Goal: Task Accomplishment & Management: Use online tool/utility

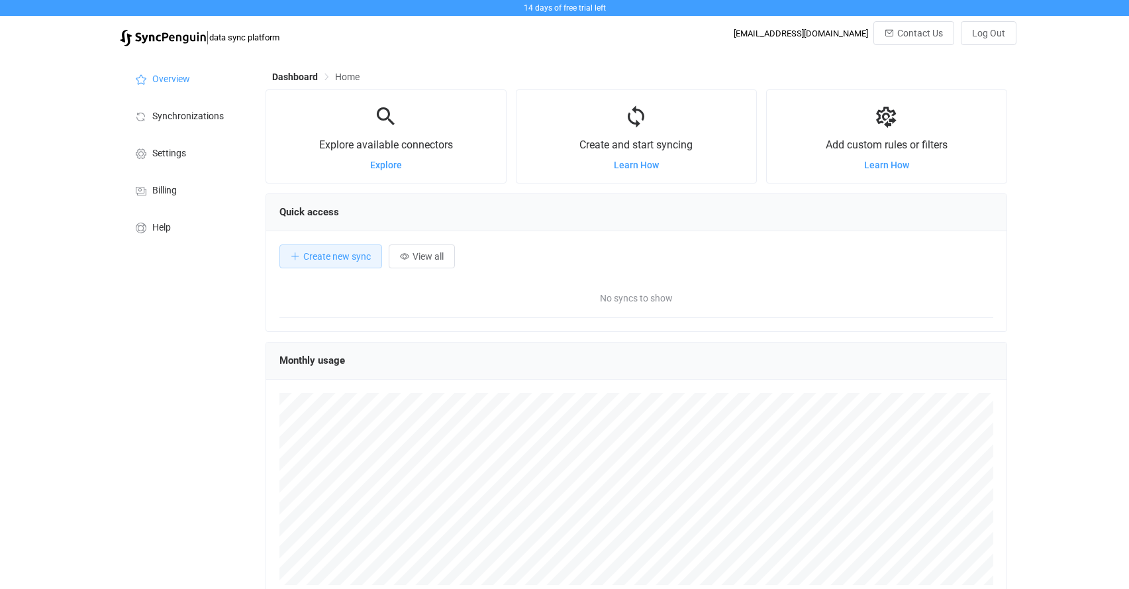
scroll to position [257, 742]
click at [345, 252] on span "Create new sync" at bounding box center [337, 256] width 68 height 11
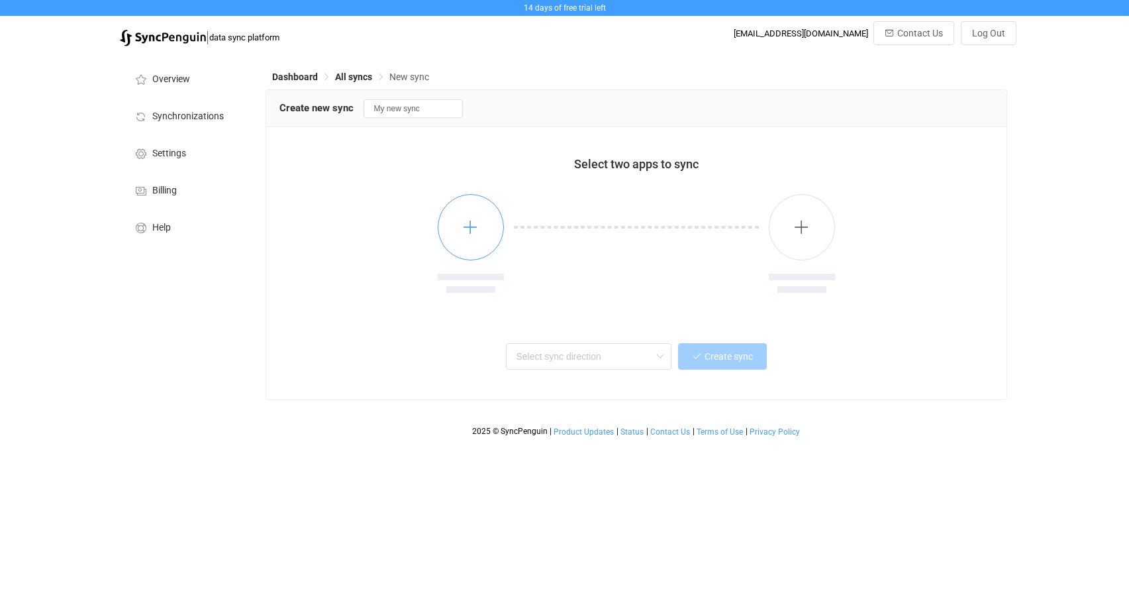
click at [476, 222] on icon "button" at bounding box center [470, 227] width 17 height 17
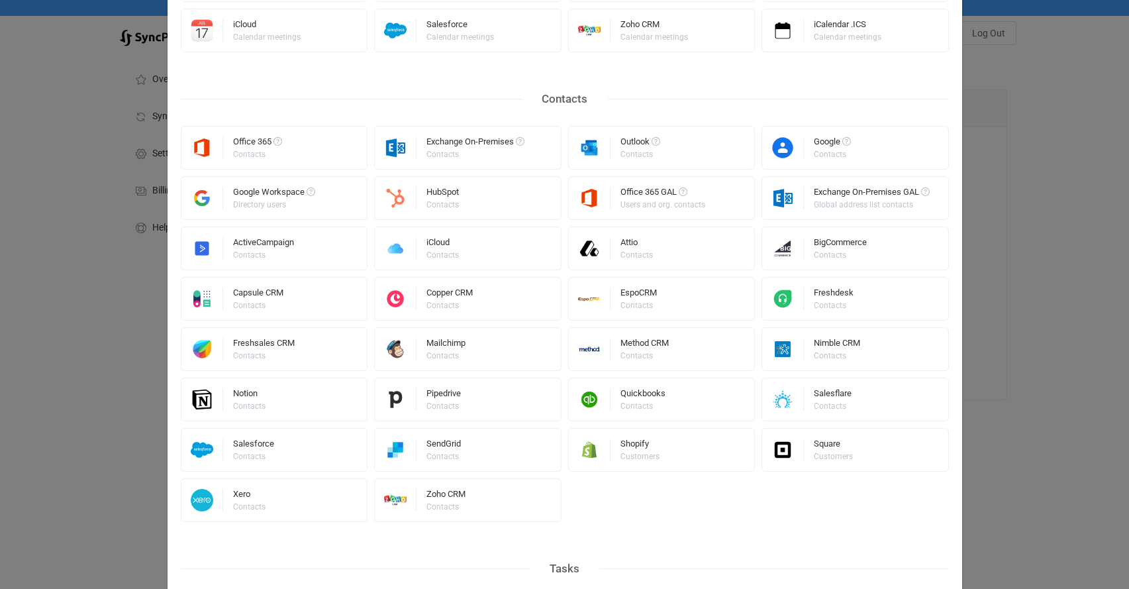
scroll to position [210, 0]
click at [461, 242] on div "iCloud Contacts" at bounding box center [467, 248] width 187 height 44
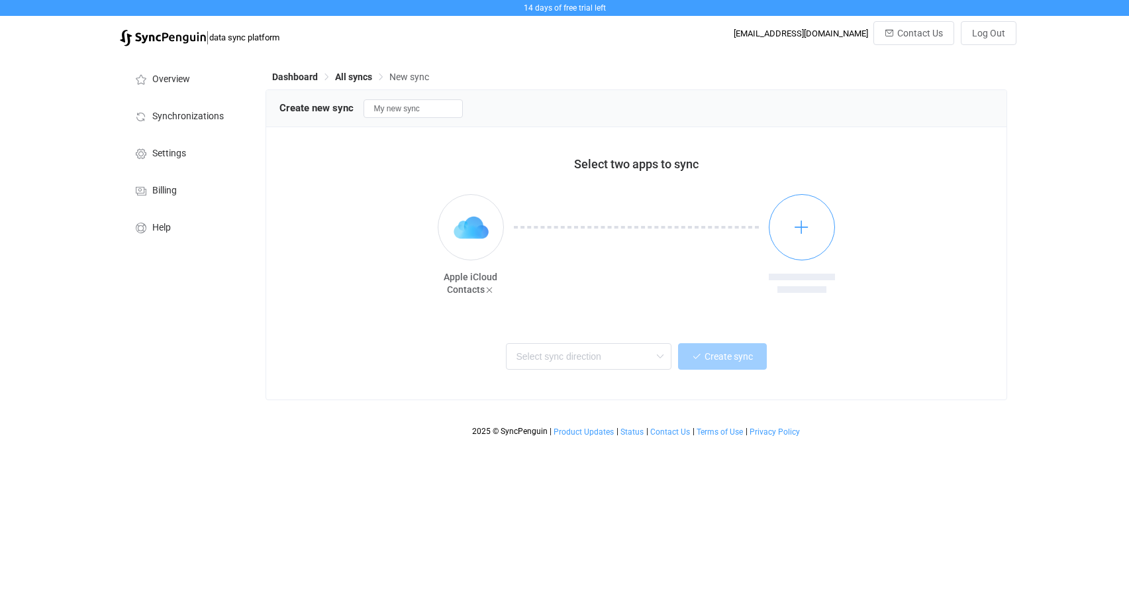
click at [807, 214] on button "button" at bounding box center [802, 227] width 66 height 66
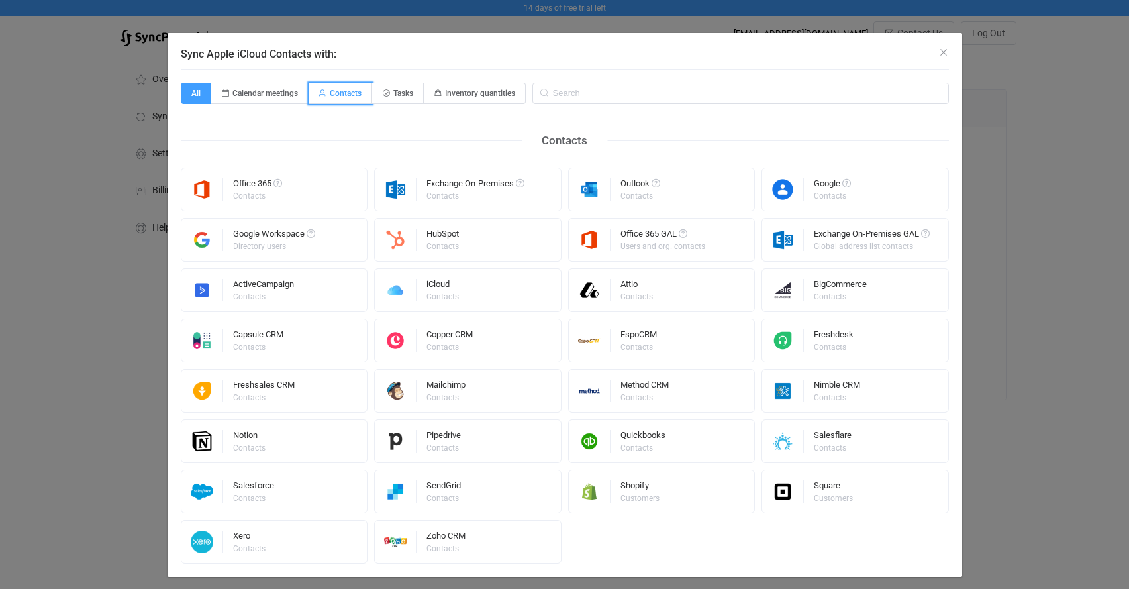
click at [339, 94] on span "Contacts" at bounding box center [346, 93] width 32 height 9
click at [321, 93] on input "Contacts" at bounding box center [316, 89] width 9 height 9
radio input "true"
radio input "false"
click at [790, 199] on img "Sync Apple iCloud Contacts with:" at bounding box center [783, 189] width 42 height 23
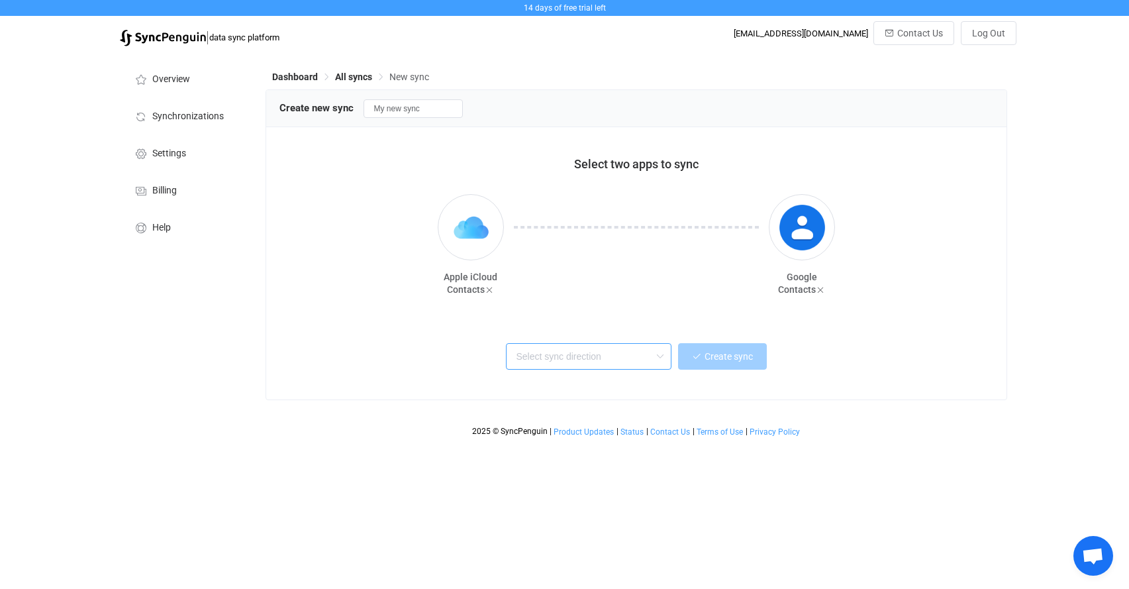
click at [578, 356] on input "text" at bounding box center [589, 356] width 166 height 26
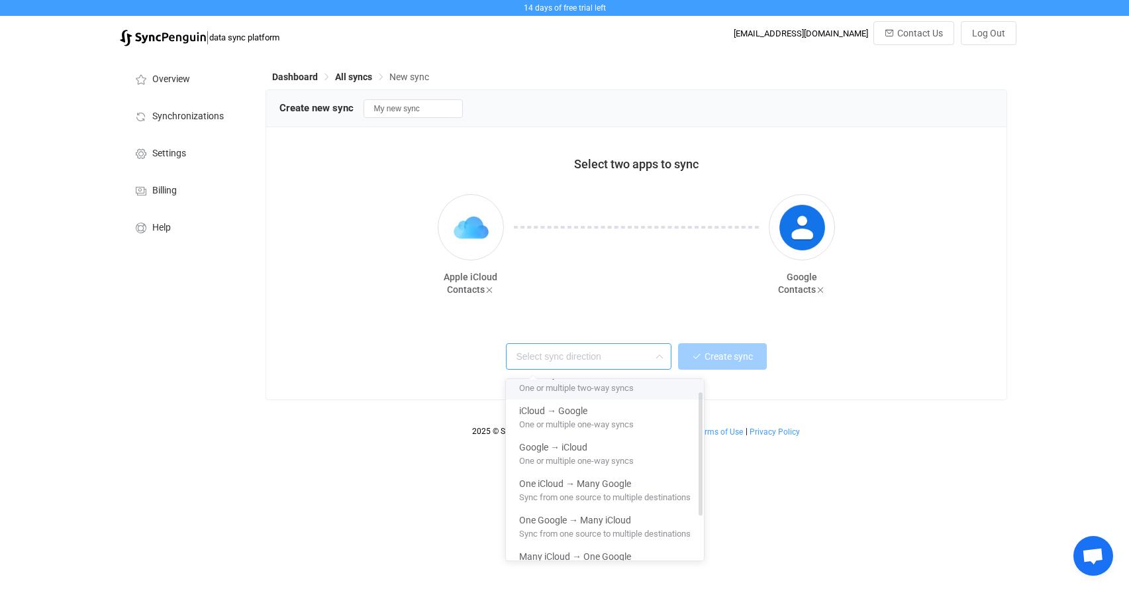
scroll to position [31, 0]
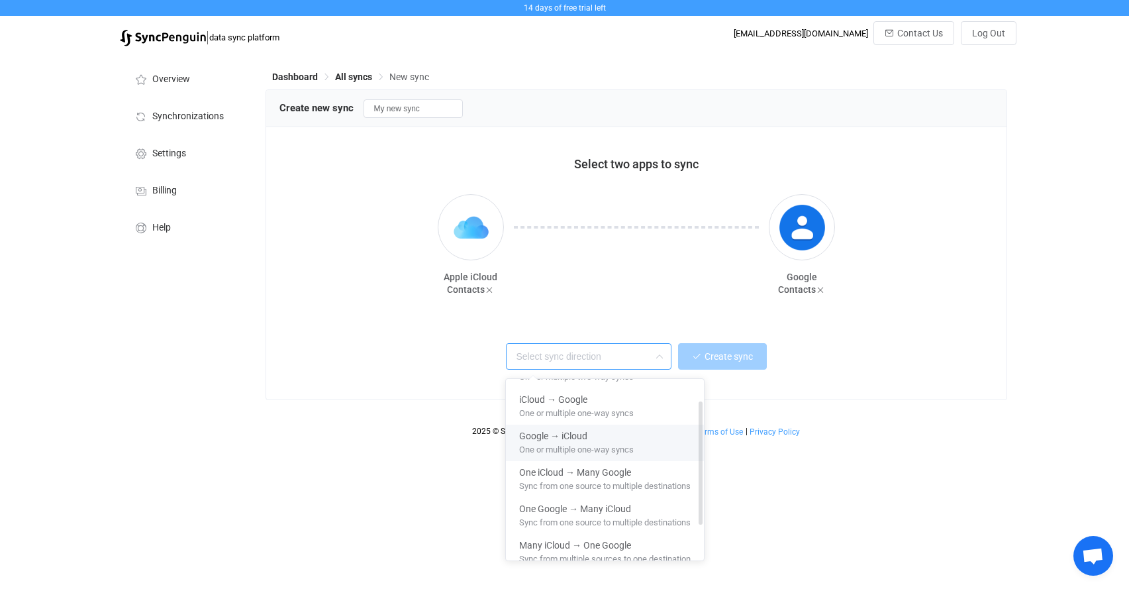
click at [645, 438] on div "Google → iCloud" at bounding box center [605, 434] width 172 height 18
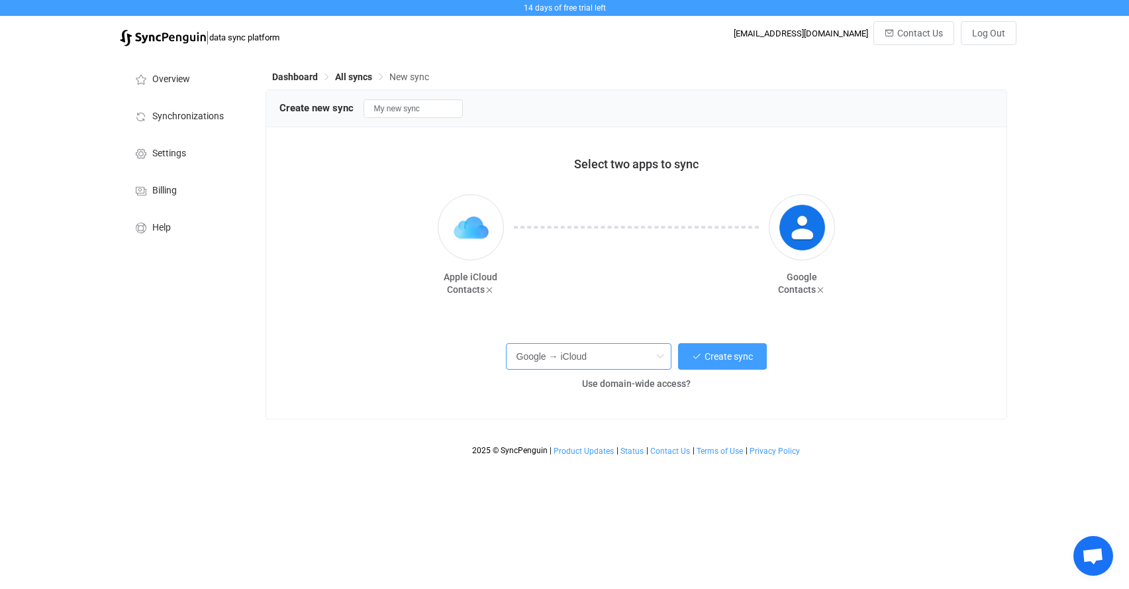
click at [596, 362] on input "Google → iCloud" at bounding box center [589, 356] width 166 height 26
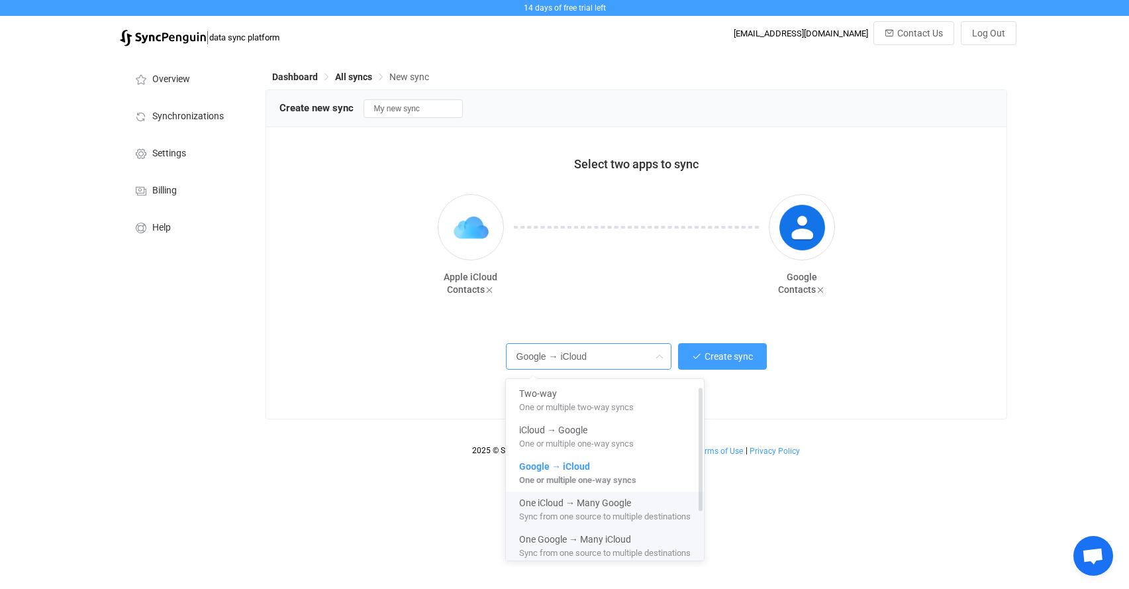
scroll to position [0, 0]
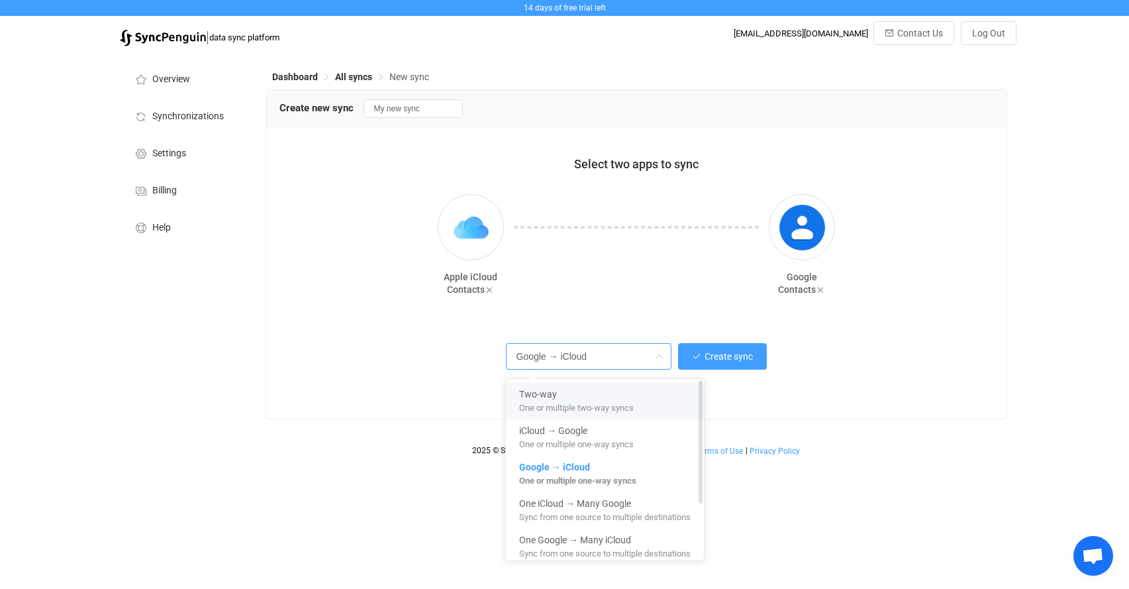
click at [599, 398] on span "One or multiple two-way syncs" at bounding box center [576, 405] width 115 height 15
type input "Two-way"
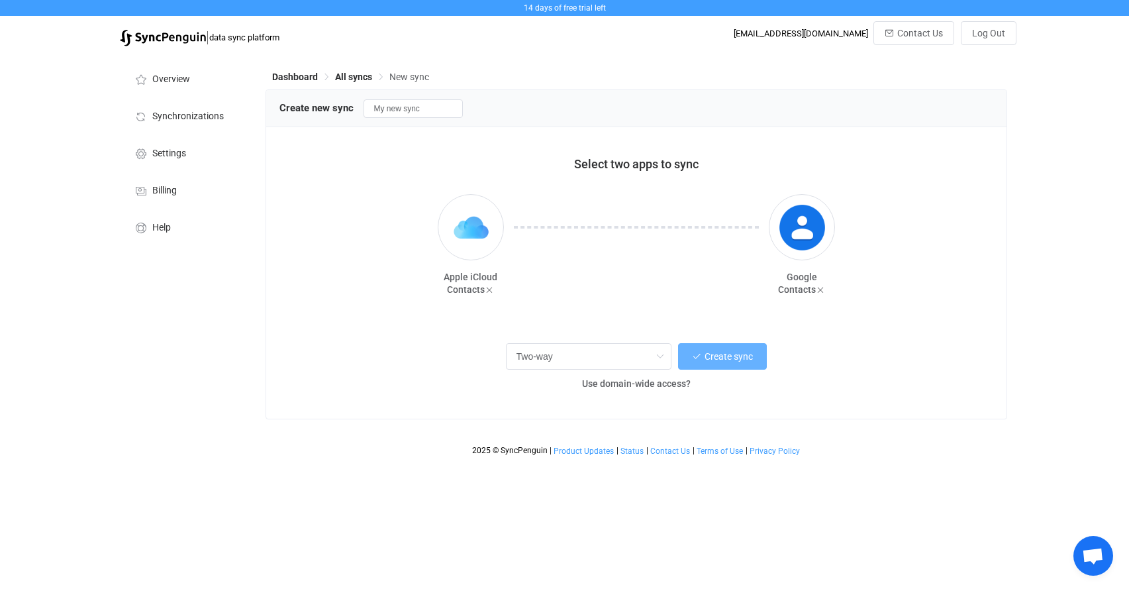
click at [721, 351] on span "Create sync" at bounding box center [729, 356] width 48 height 11
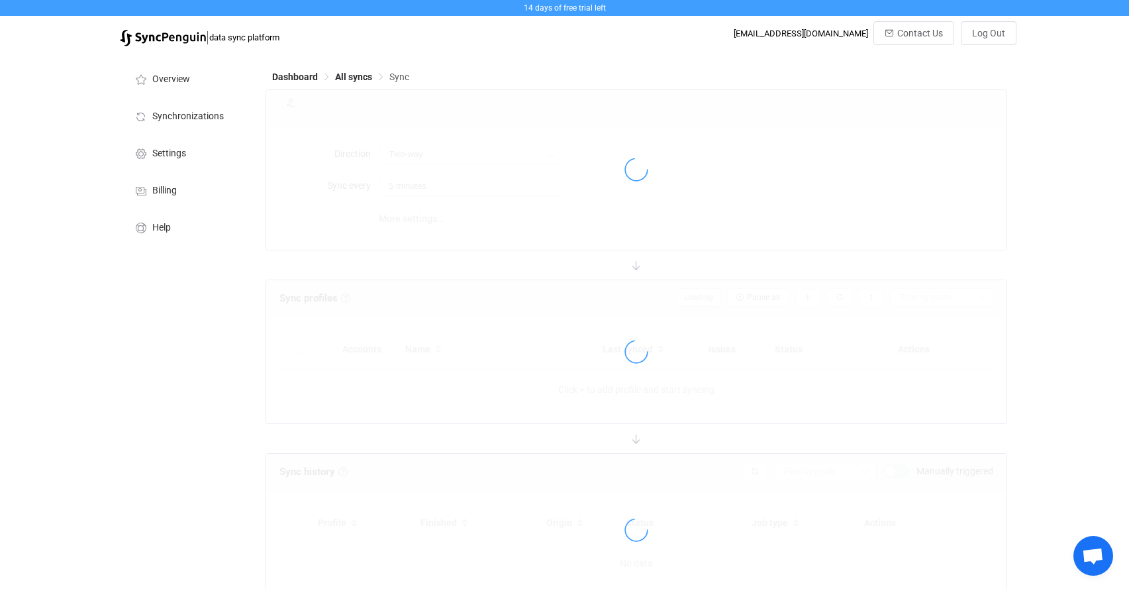
type input "10 minutes"
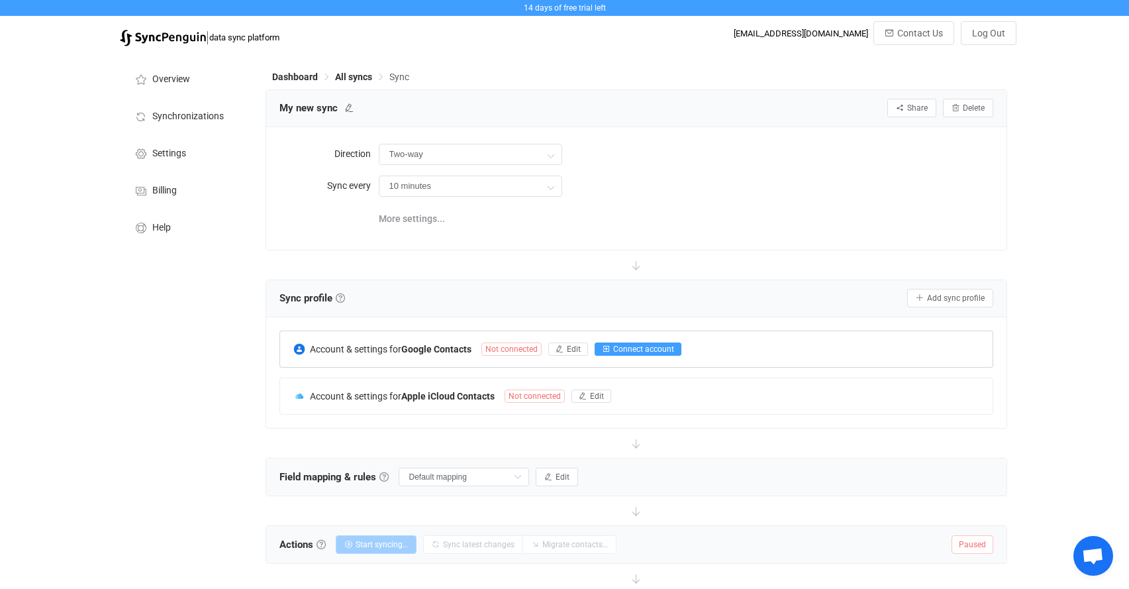
click at [663, 345] on span "Connect account" at bounding box center [643, 348] width 61 height 9
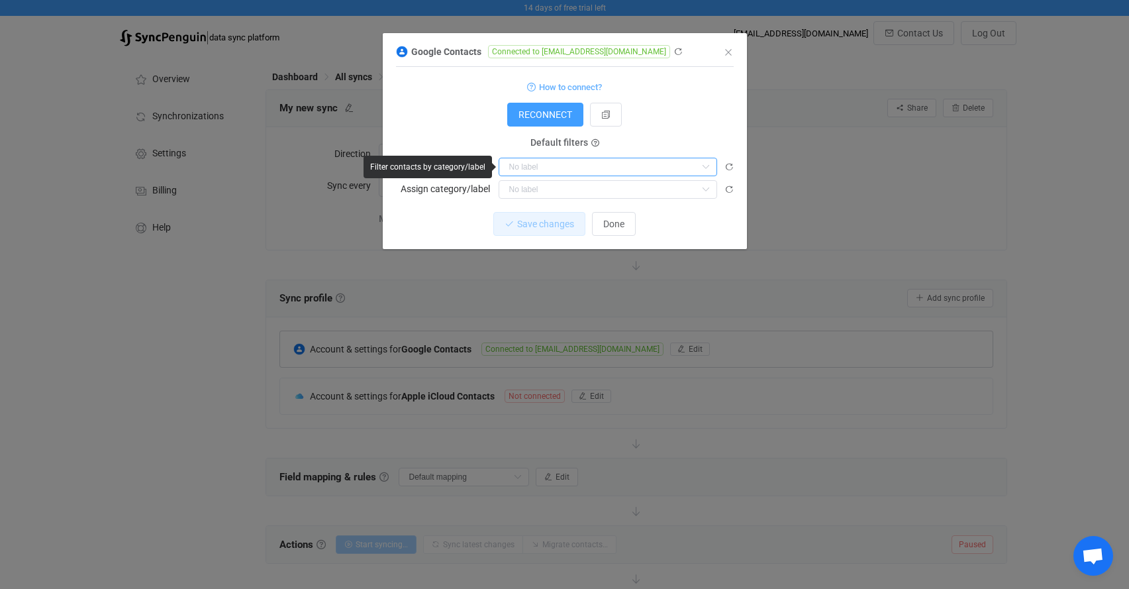
click at [548, 172] on input "dialog" at bounding box center [608, 167] width 219 height 19
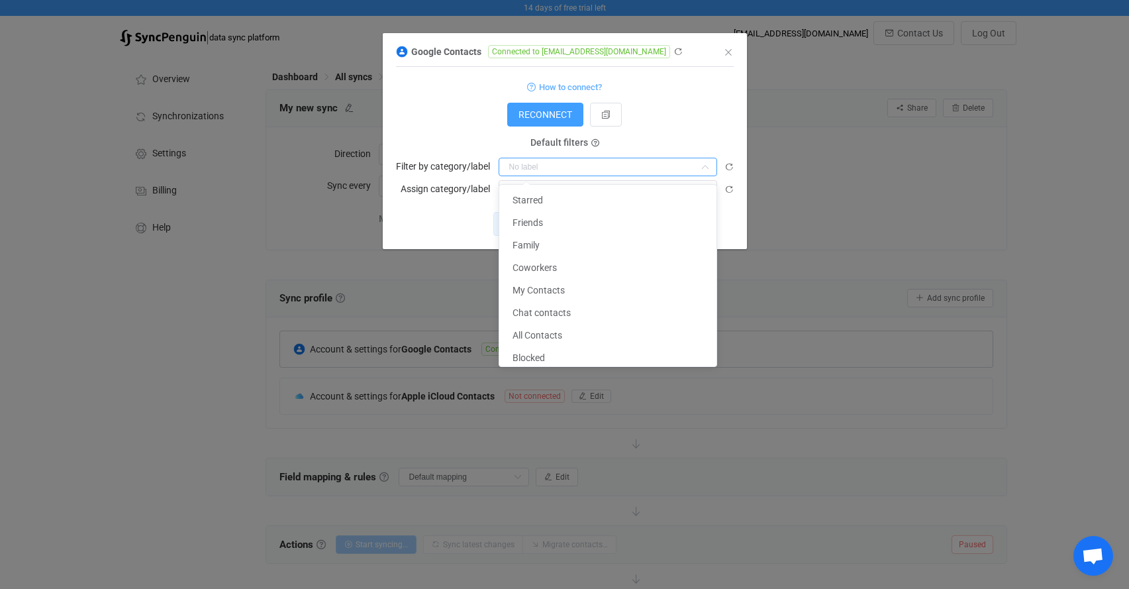
click at [650, 134] on form "How to connect? RECONNECT Service account Service account JSON Service account …" at bounding box center [565, 138] width 338 height 121
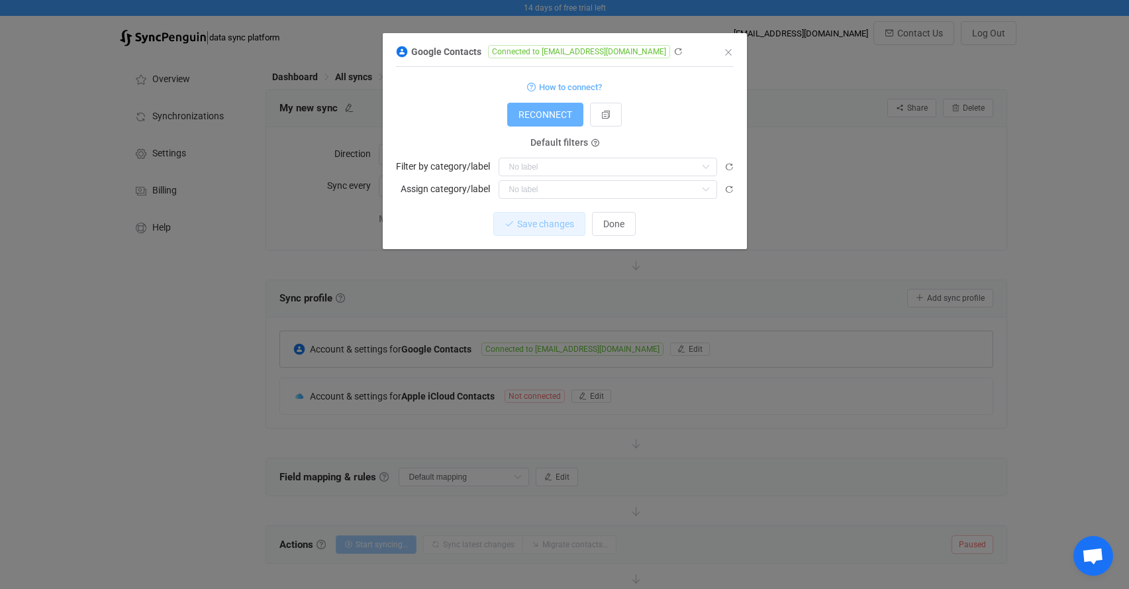
click at [534, 120] on span "RECONNECT" at bounding box center [546, 114] width 54 height 11
click at [724, 49] on icon "Close" at bounding box center [728, 52] width 11 height 11
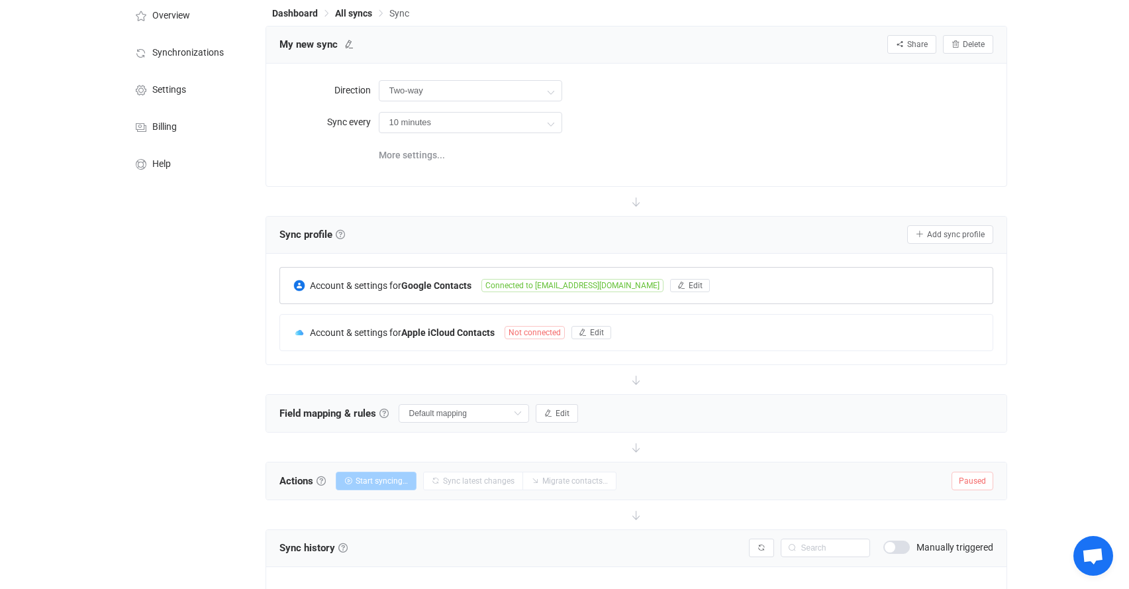
scroll to position [64, 0]
click at [527, 330] on span "Not connected" at bounding box center [535, 331] width 60 height 13
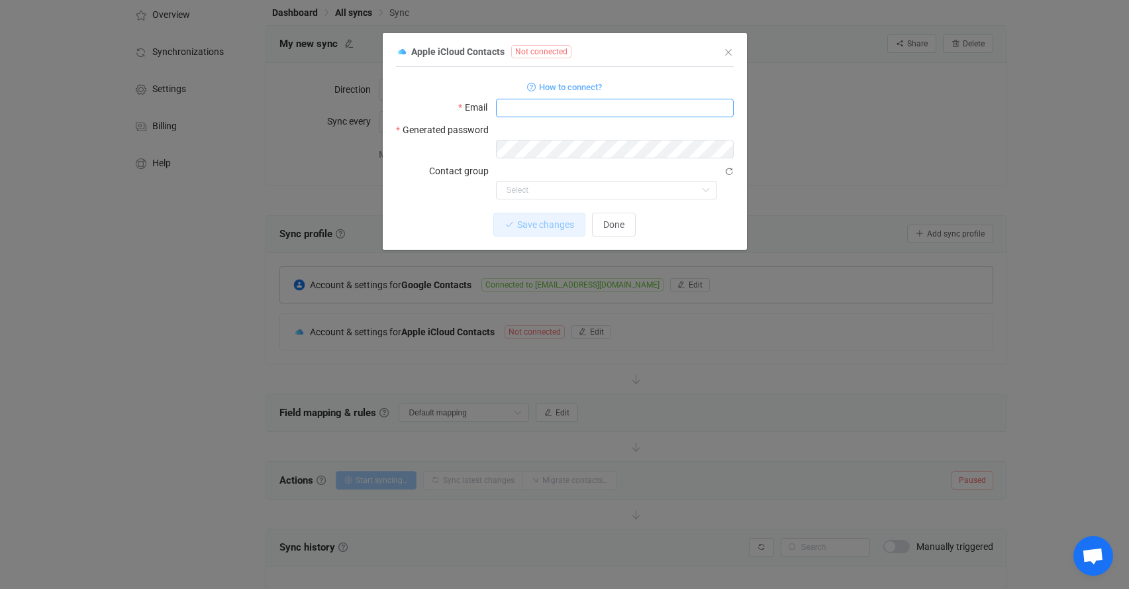
click at [550, 112] on input "dialog" at bounding box center [615, 108] width 238 height 19
type input "johnhilinski@icloud.com"
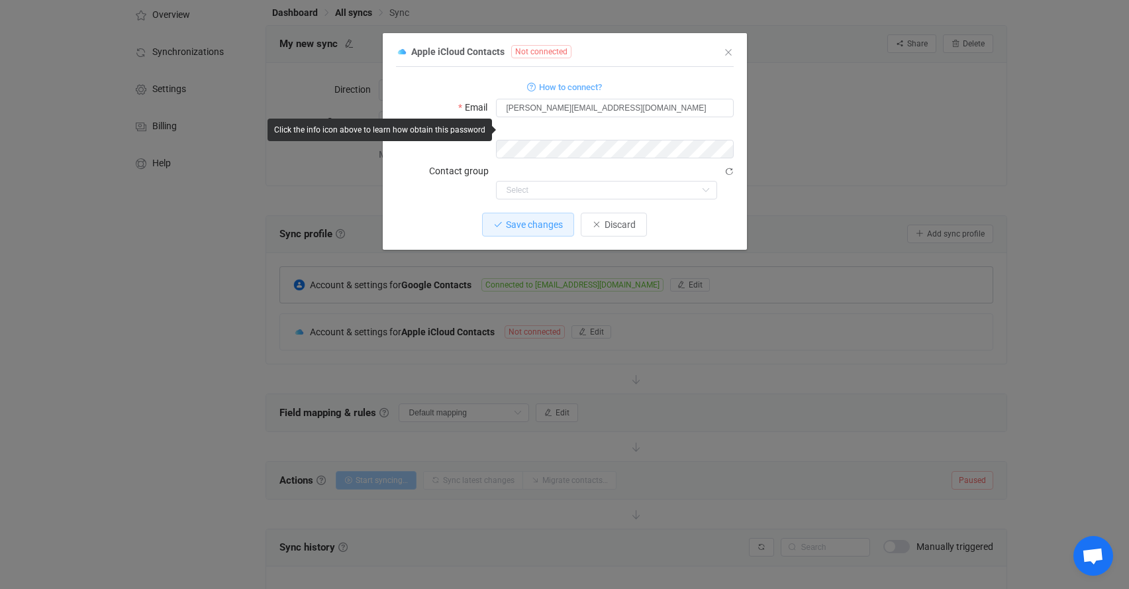
click at [649, 89] on div "How to connect?" at bounding box center [565, 86] width 338 height 17
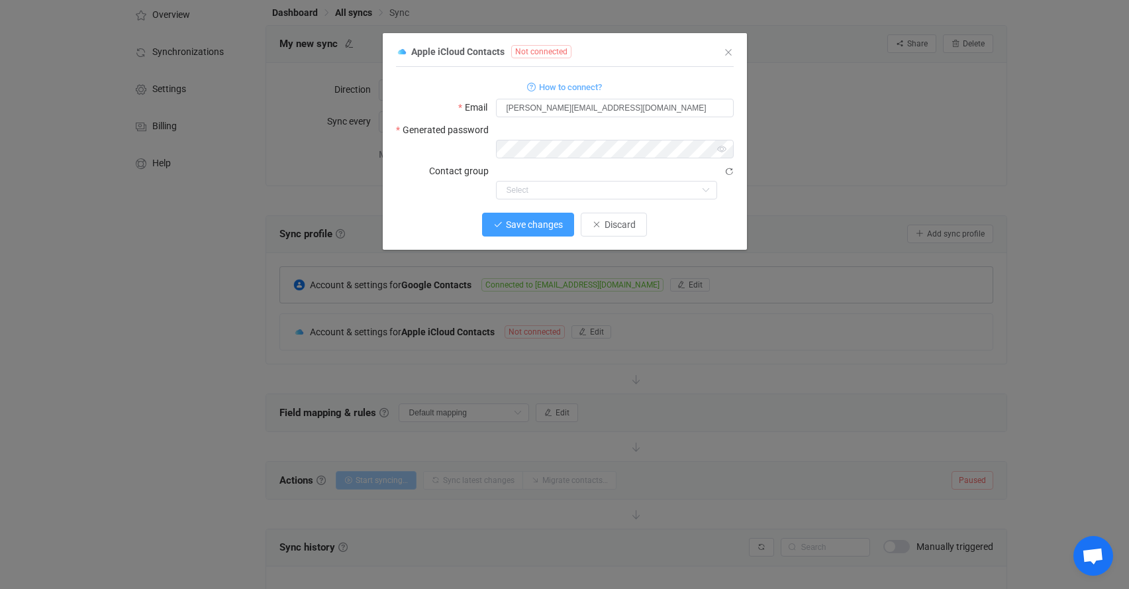
click at [556, 219] on span "Save changes" at bounding box center [534, 224] width 57 height 11
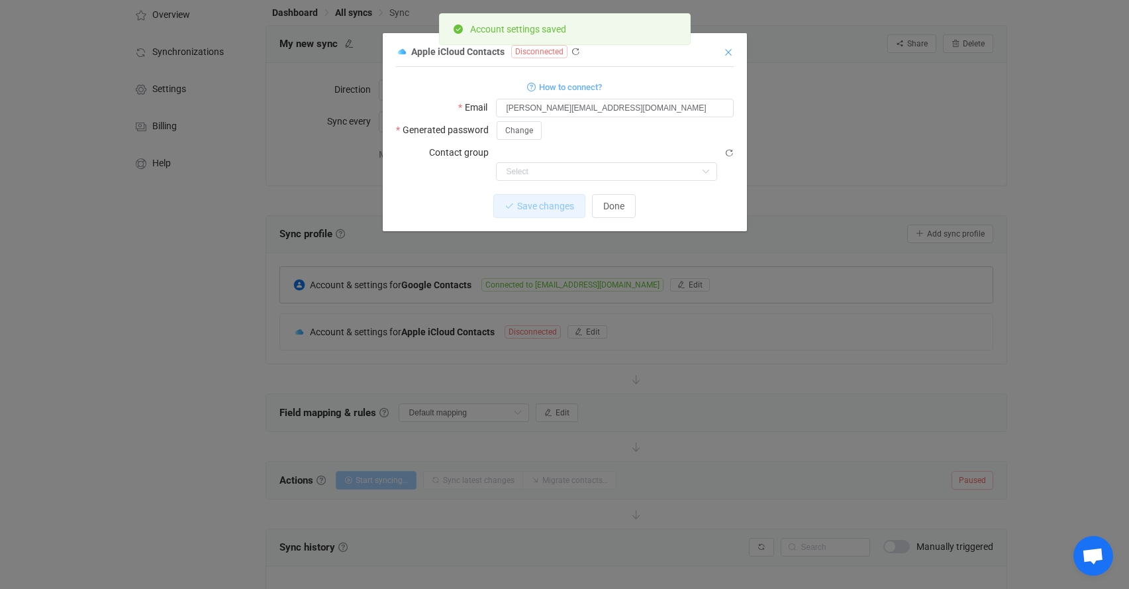
click at [731, 50] on icon "Close" at bounding box center [728, 52] width 11 height 11
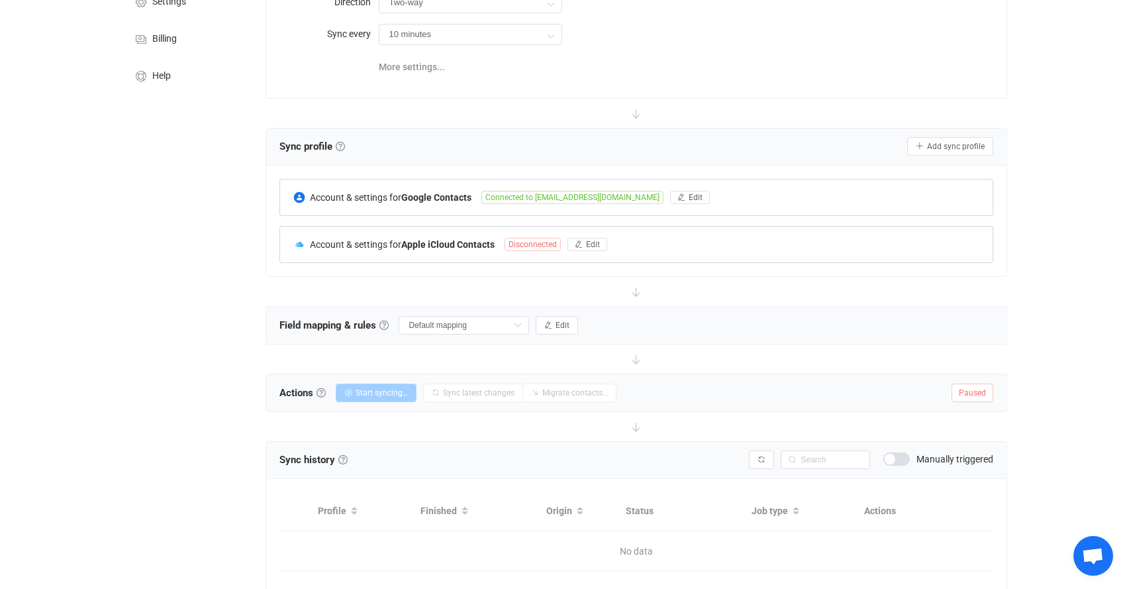
scroll to position [199, 0]
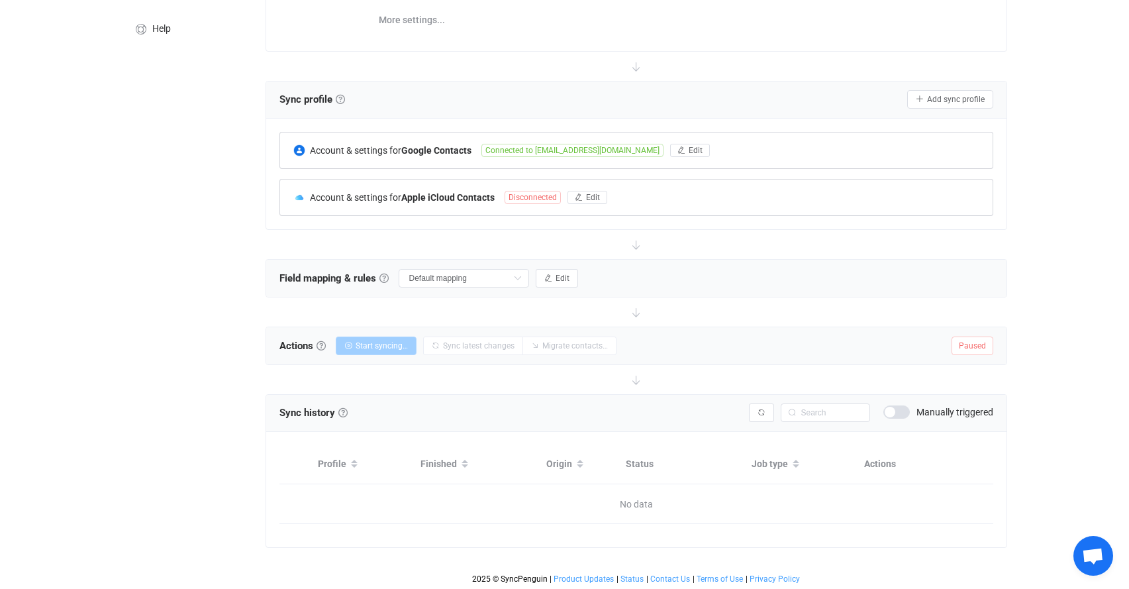
click at [545, 199] on span "Disconnected" at bounding box center [533, 197] width 56 height 13
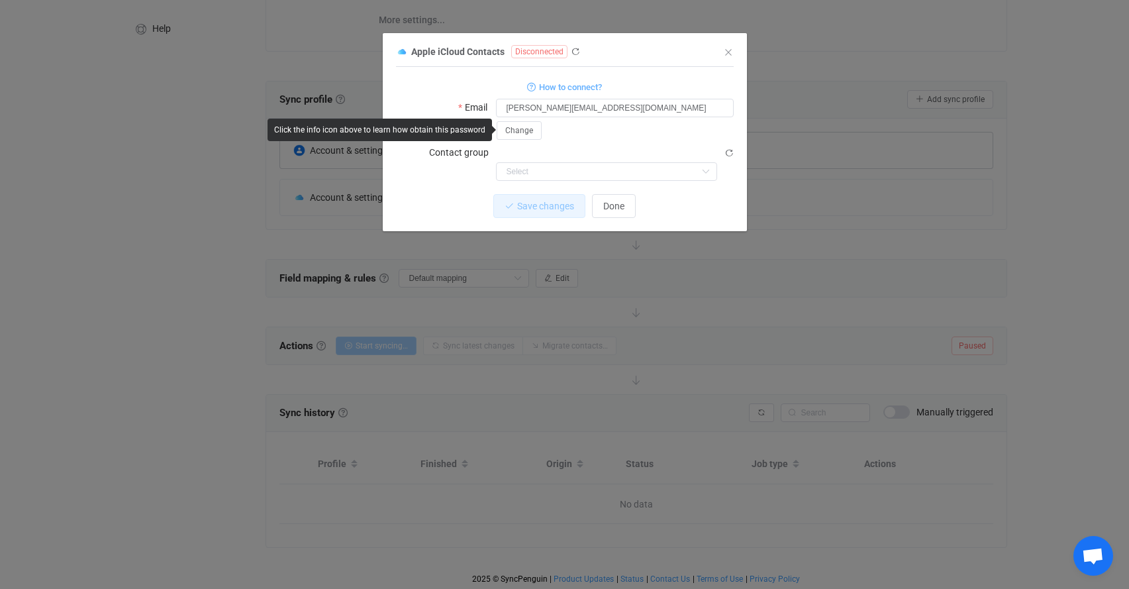
click at [591, 134] on div "Change" at bounding box center [615, 130] width 238 height 19
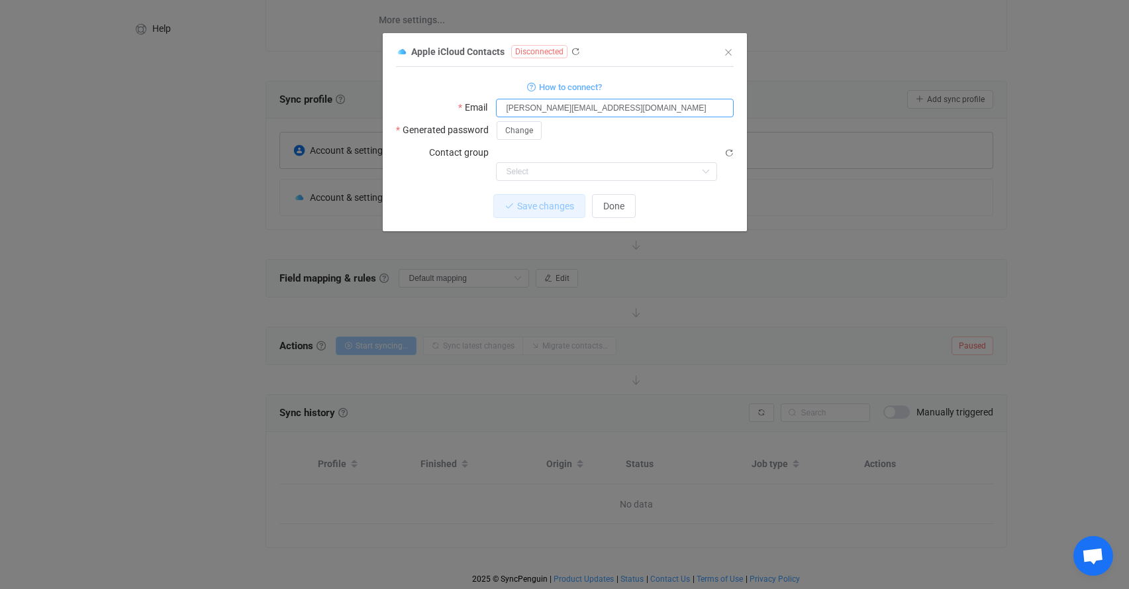
click at [614, 105] on input "johnhilinski@icloud.com" at bounding box center [615, 108] width 238 height 19
click at [572, 84] on span "How to connect?" at bounding box center [570, 86] width 63 height 15
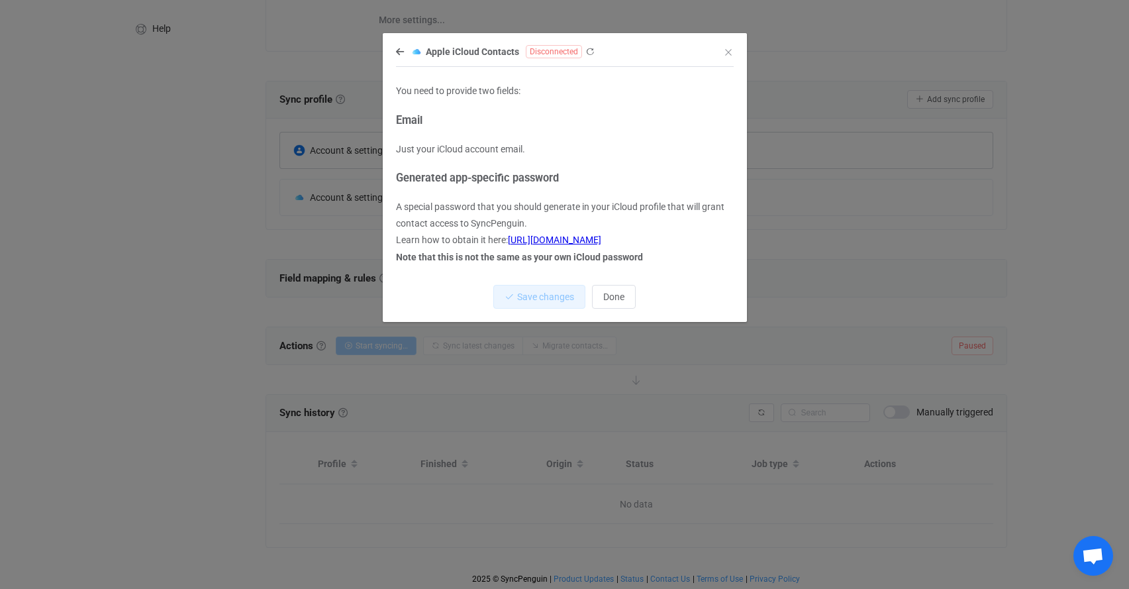
click at [407, 56] on div "Apple iCloud Contacts Disconnected" at bounding box center [558, 51] width 325 height 17
click at [397, 47] on icon "dialog" at bounding box center [400, 51] width 8 height 9
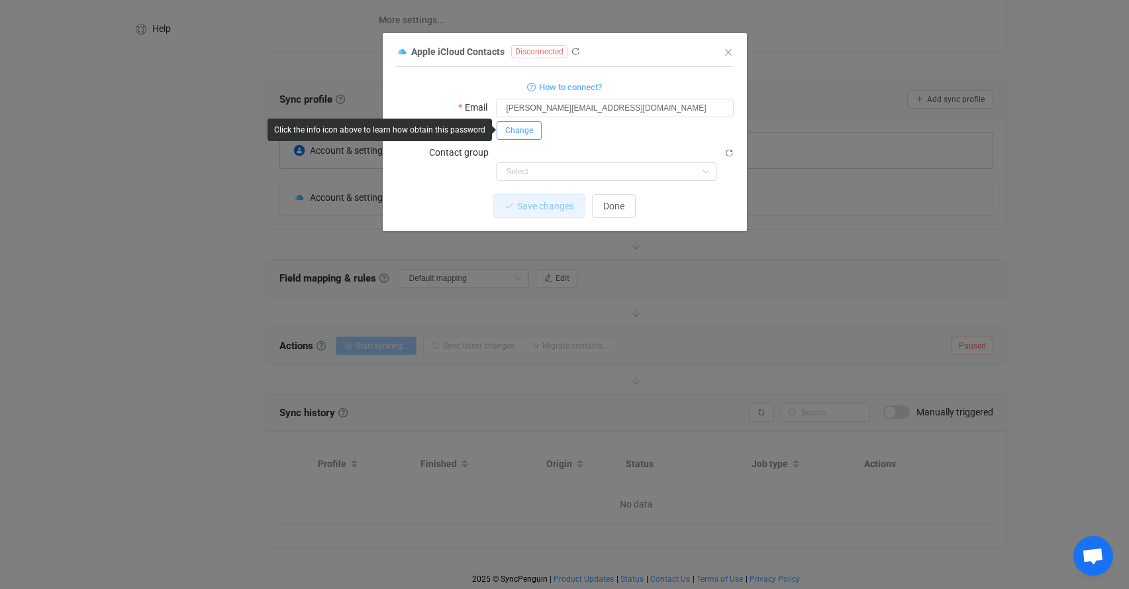
click at [515, 134] on button "Change" at bounding box center [519, 130] width 45 height 19
click at [441, 120] on body "14 days of free trial left | data sync platform info@drhilinski.com Contact Us …" at bounding box center [564, 195] width 1129 height 789
click at [677, 127] on span "Save" at bounding box center [672, 129] width 17 height 9
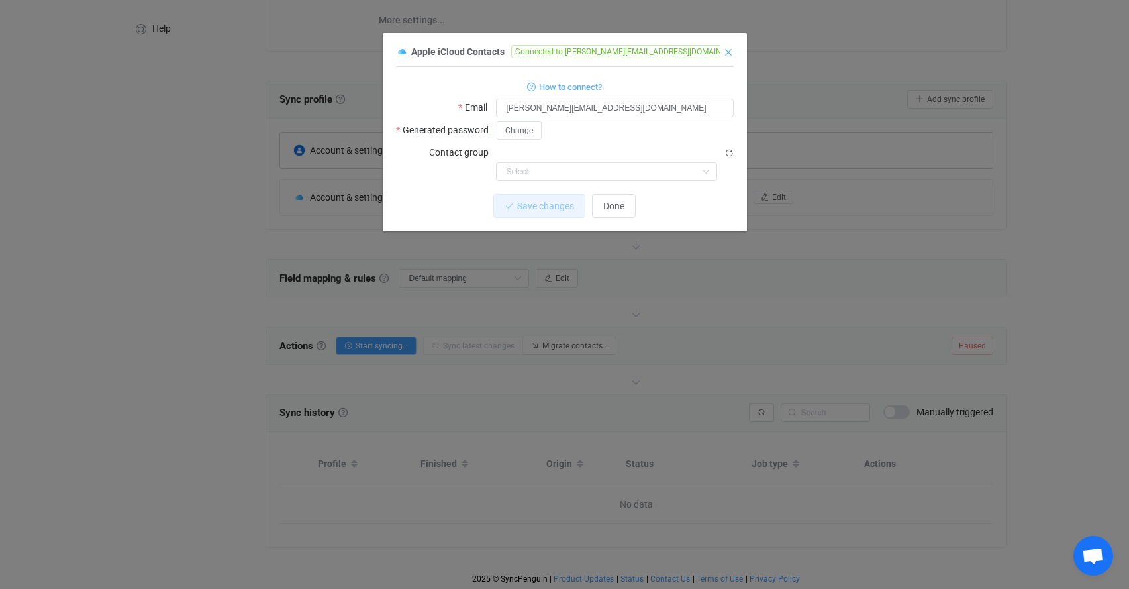
click at [727, 50] on icon "Close" at bounding box center [728, 52] width 11 height 11
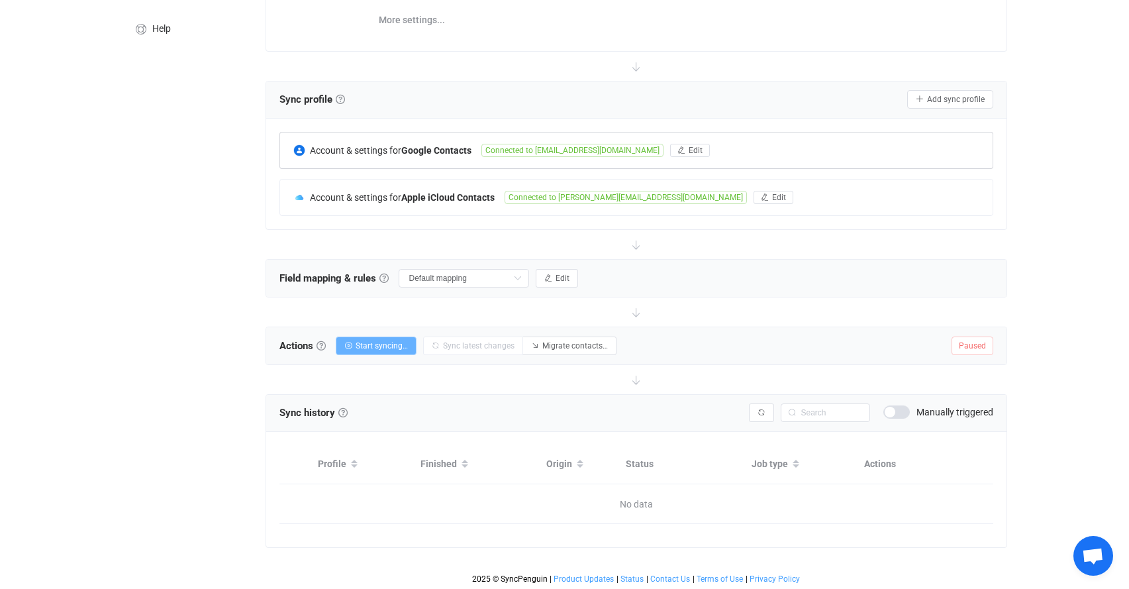
click at [376, 341] on span "Start syncing…" at bounding box center [382, 345] width 52 height 9
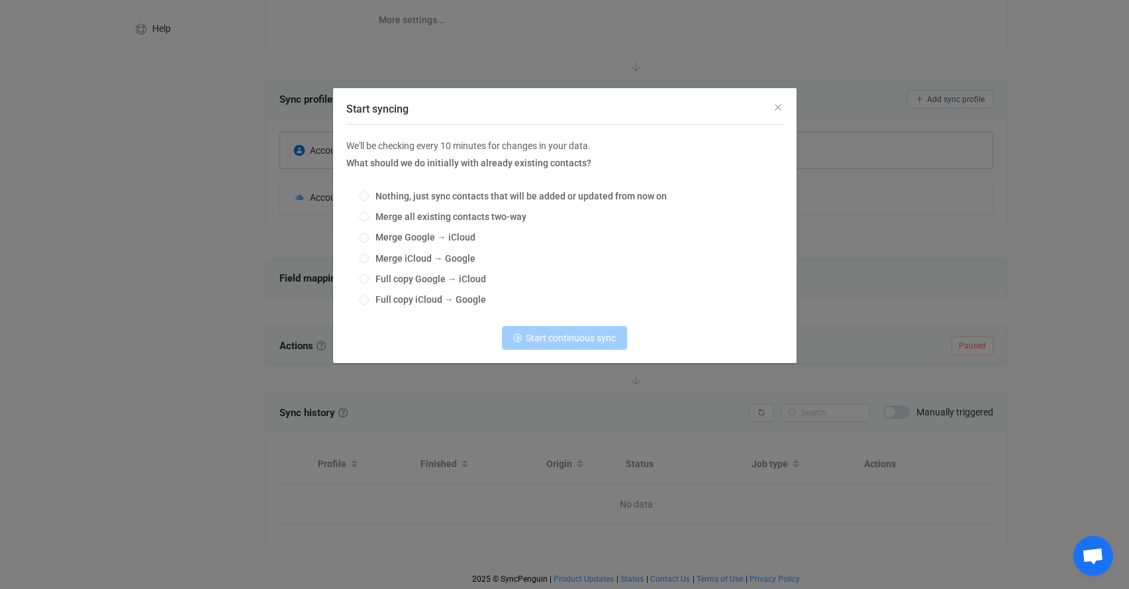
click at [395, 232] on div "Nothing, just sync contacts that will be added or updated from now on Merge all…" at bounding box center [564, 248] width 437 height 134
click at [378, 238] on span "Merge Google → iCloud" at bounding box center [422, 237] width 107 height 11
click at [369, 238] on input "Merge Google → iCloud" at bounding box center [364, 238] width 9 height 11
radio input "true"
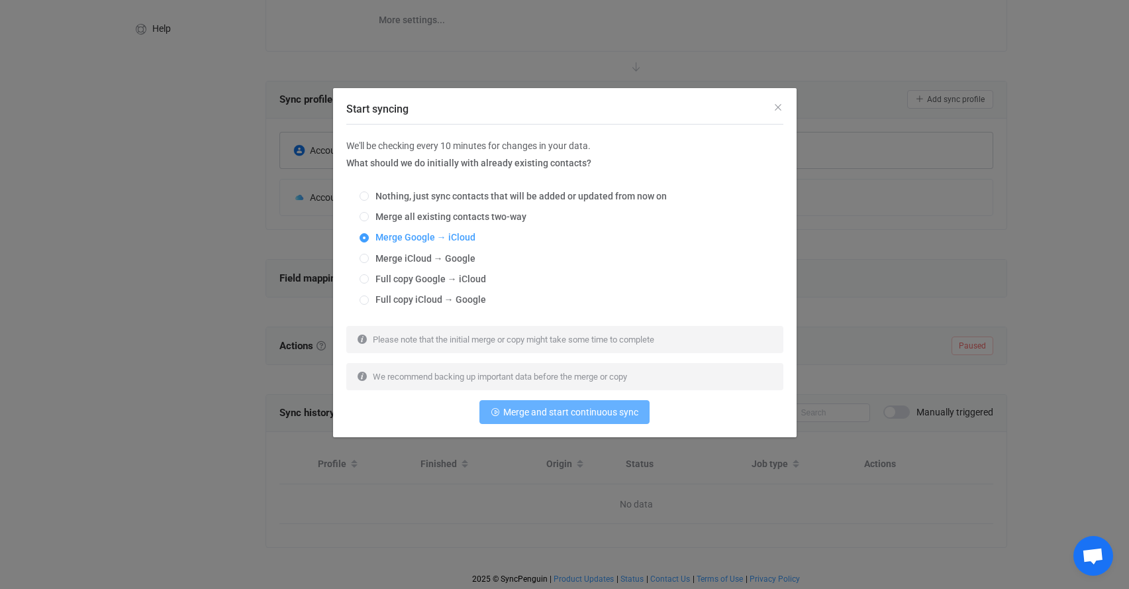
click at [548, 417] on span "Merge and start continuous sync" at bounding box center [570, 412] width 135 height 11
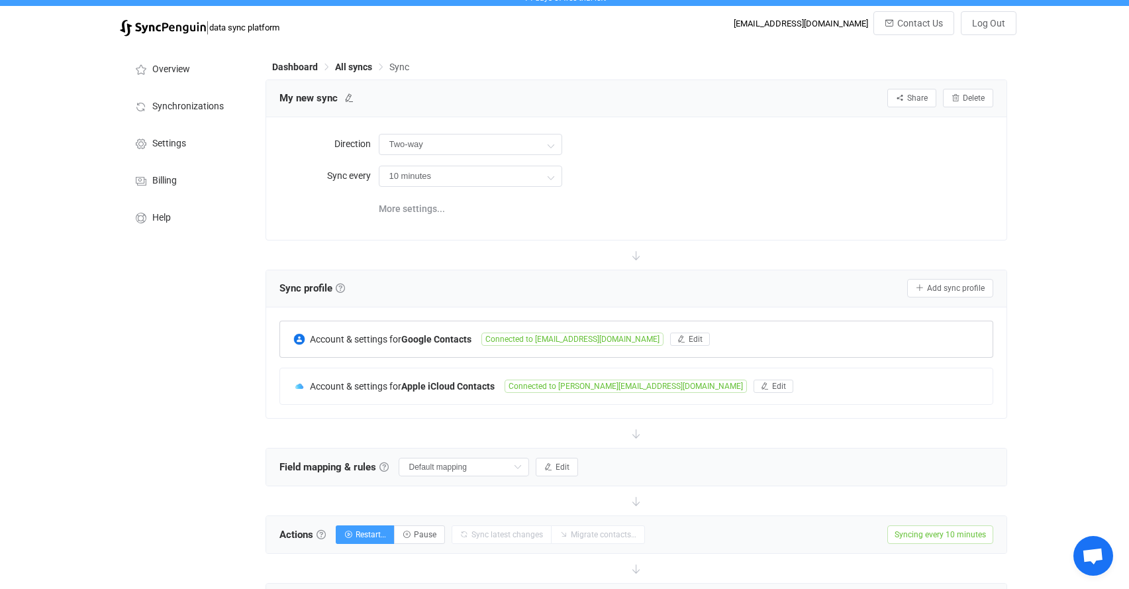
scroll to position [0, 0]
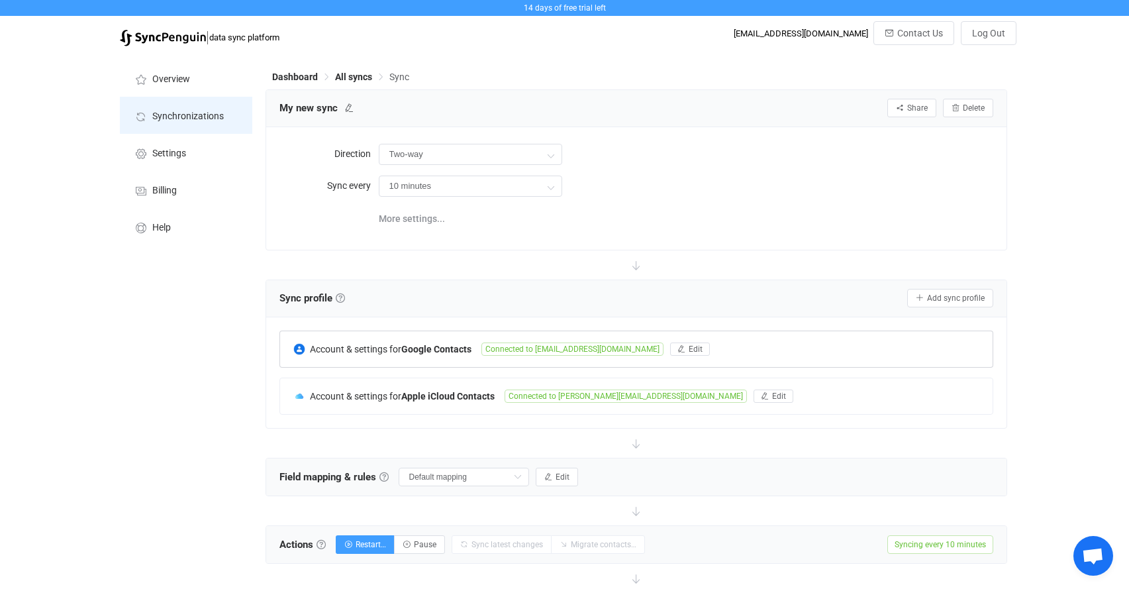
click at [192, 115] on span "Synchronizations" at bounding box center [188, 116] width 72 height 11
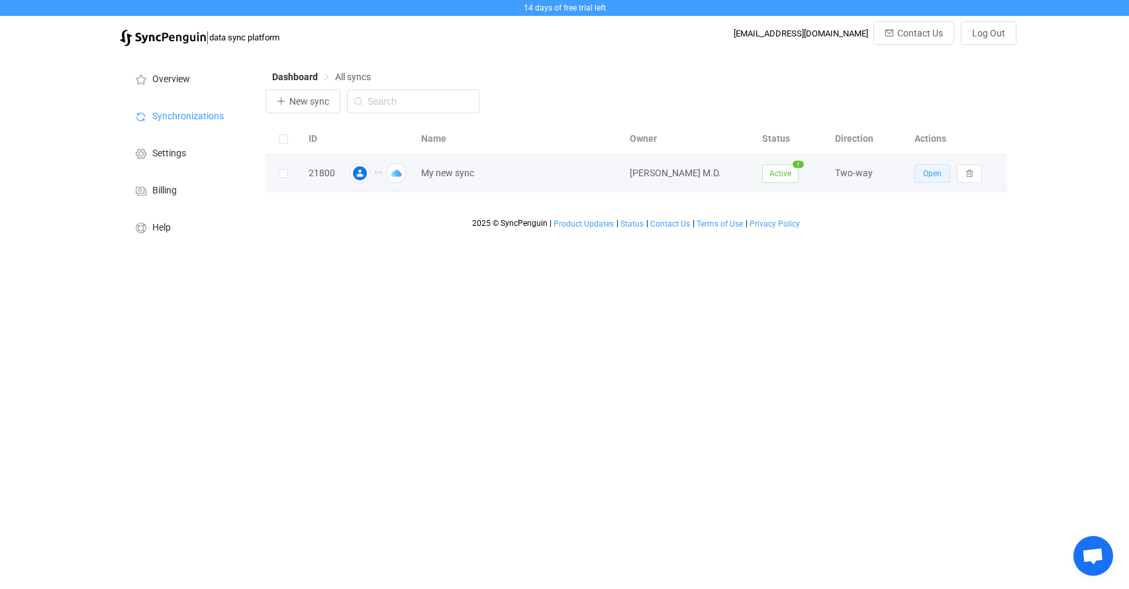
click at [932, 172] on span "Open" at bounding box center [932, 173] width 19 height 9
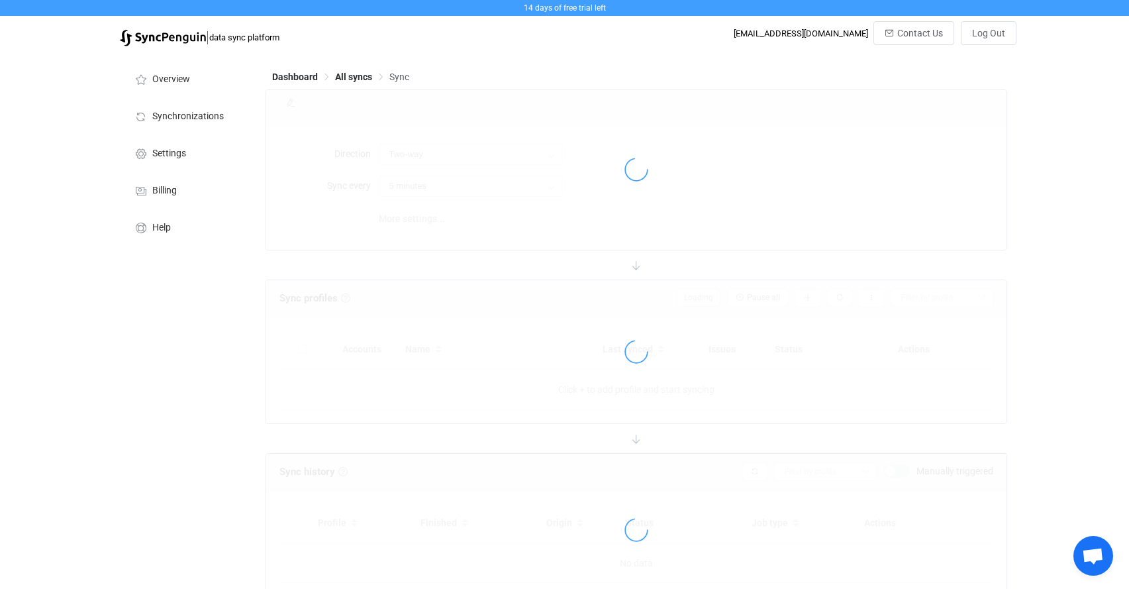
type input "10 minutes"
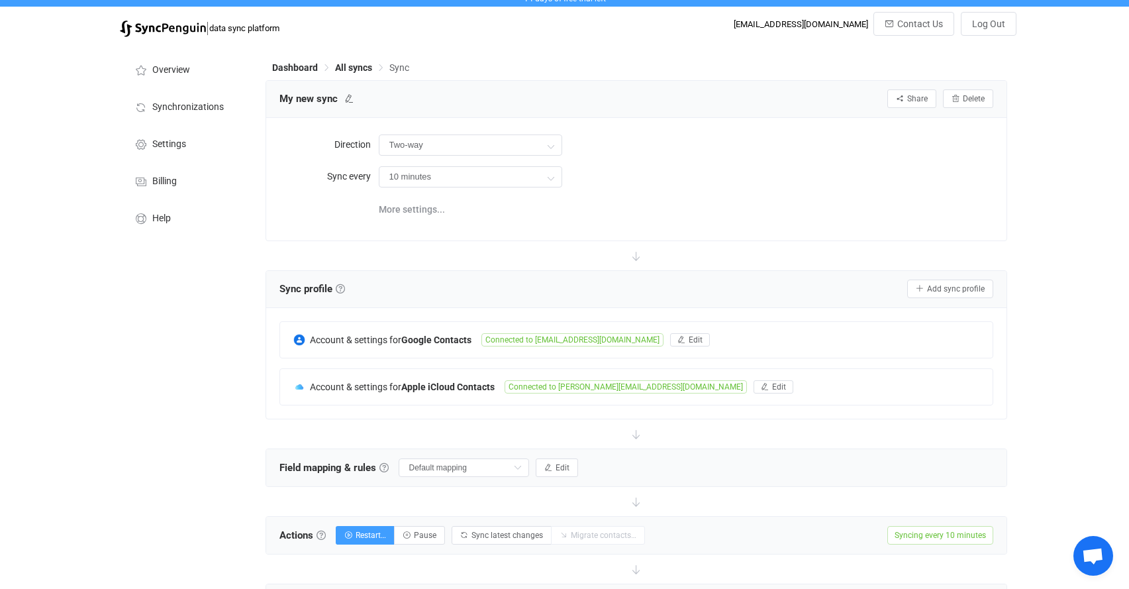
scroll to position [8, 0]
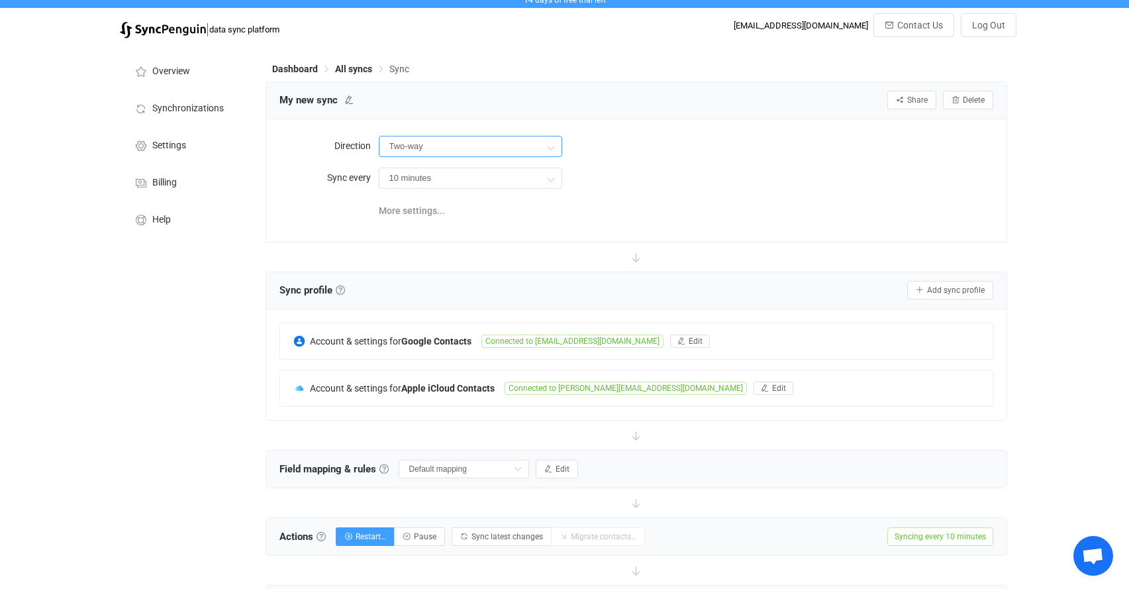
click at [499, 142] on input "Two-way" at bounding box center [470, 146] width 183 height 21
click at [410, 229] on icon at bounding box center [414, 229] width 8 height 8
type input "iCloud → Google"
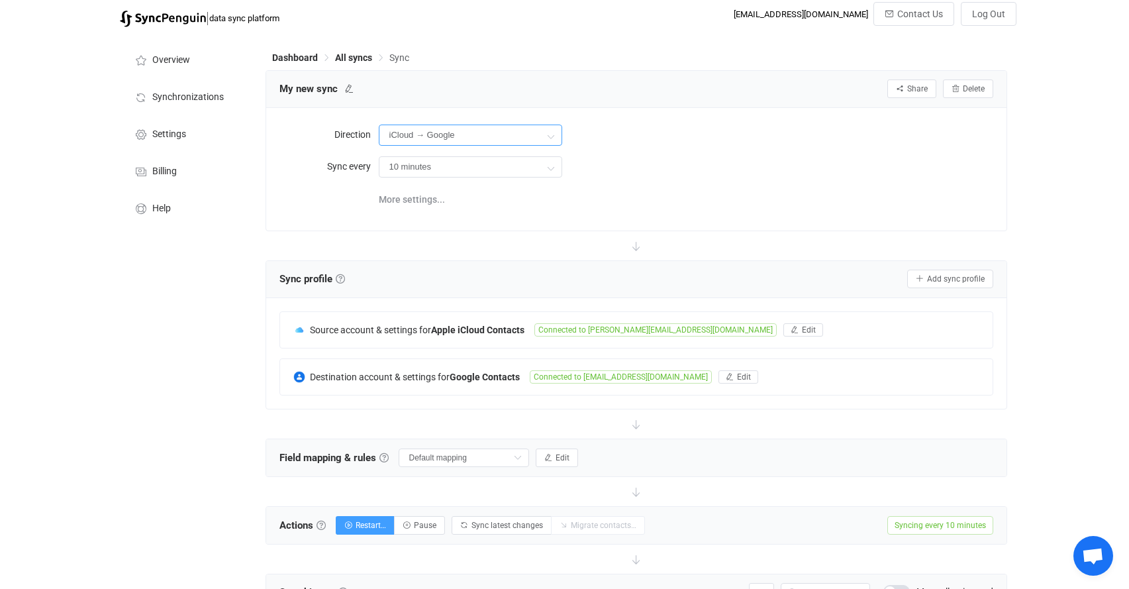
scroll to position [0, 0]
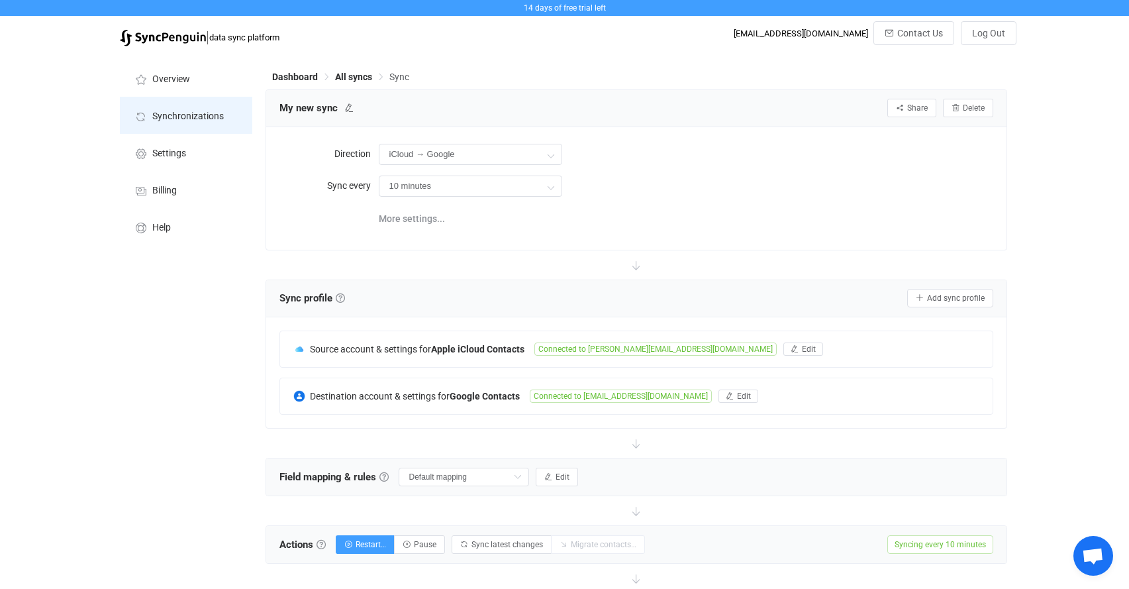
click at [207, 118] on span "Synchronizations" at bounding box center [188, 116] width 72 height 11
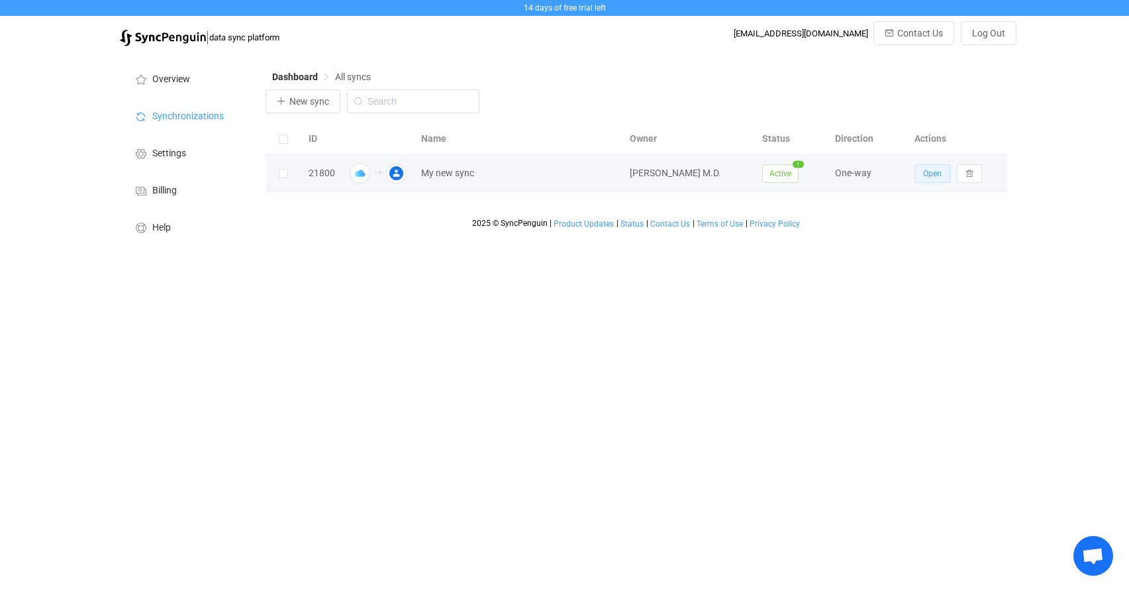
click at [926, 175] on span "Open" at bounding box center [932, 173] width 19 height 9
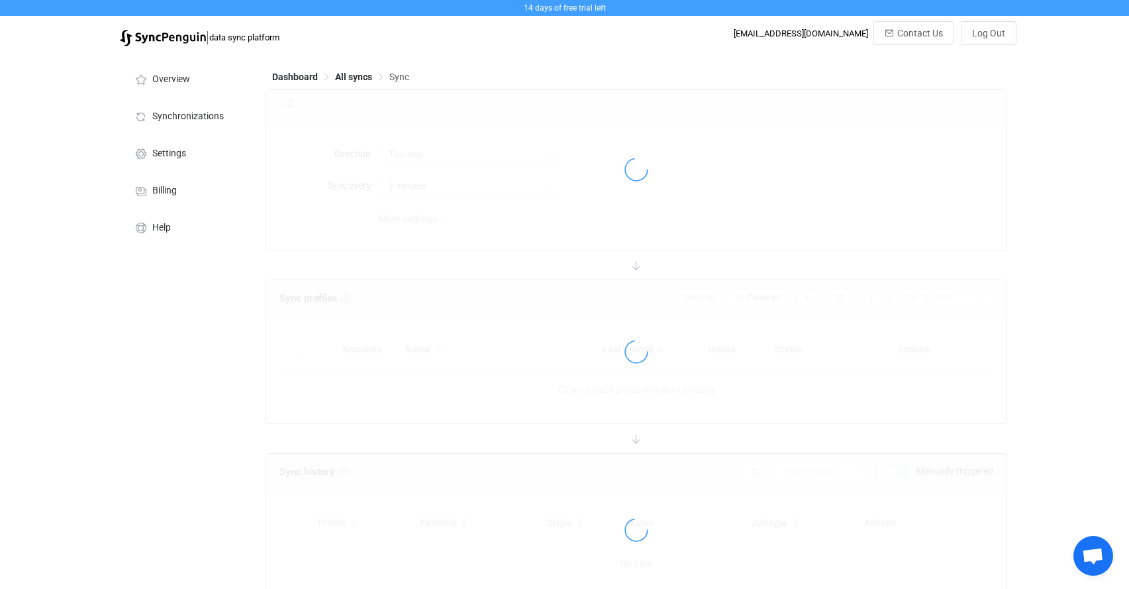
type input "iCloud → Google"
type input "10 minutes"
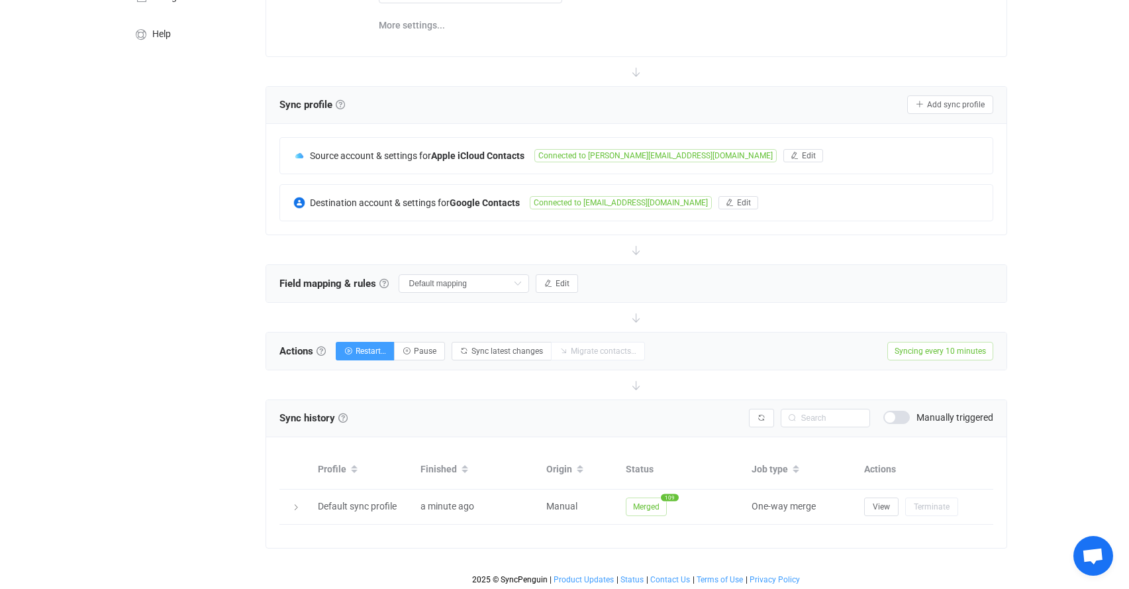
scroll to position [194, 0]
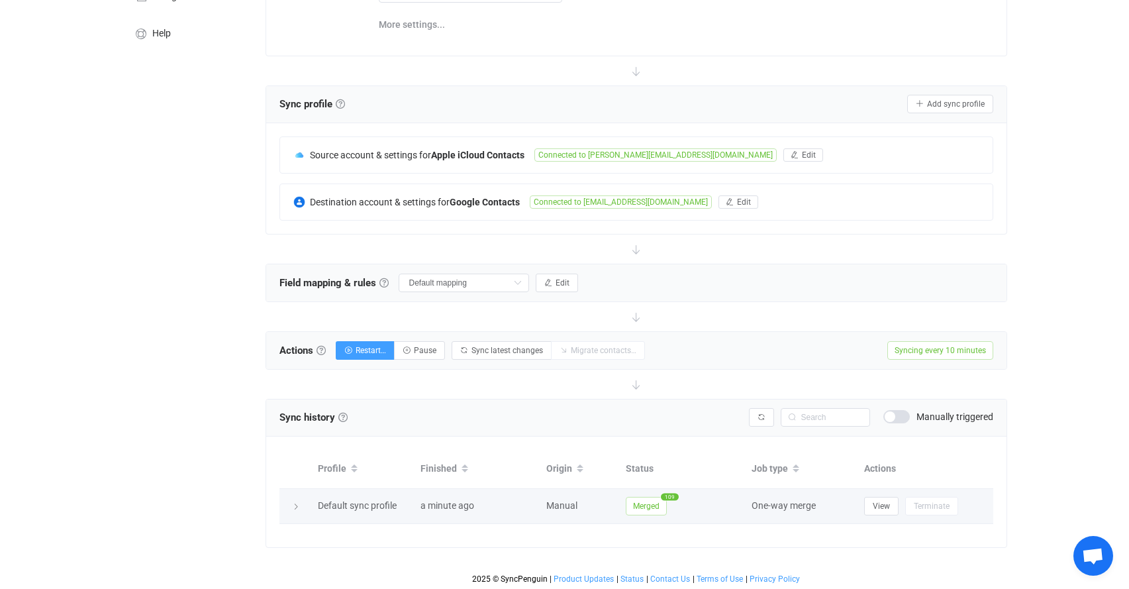
click at [878, 494] on td "View Terminate" at bounding box center [926, 506] width 136 height 35
click at [878, 498] on button "View" at bounding box center [881, 506] width 34 height 19
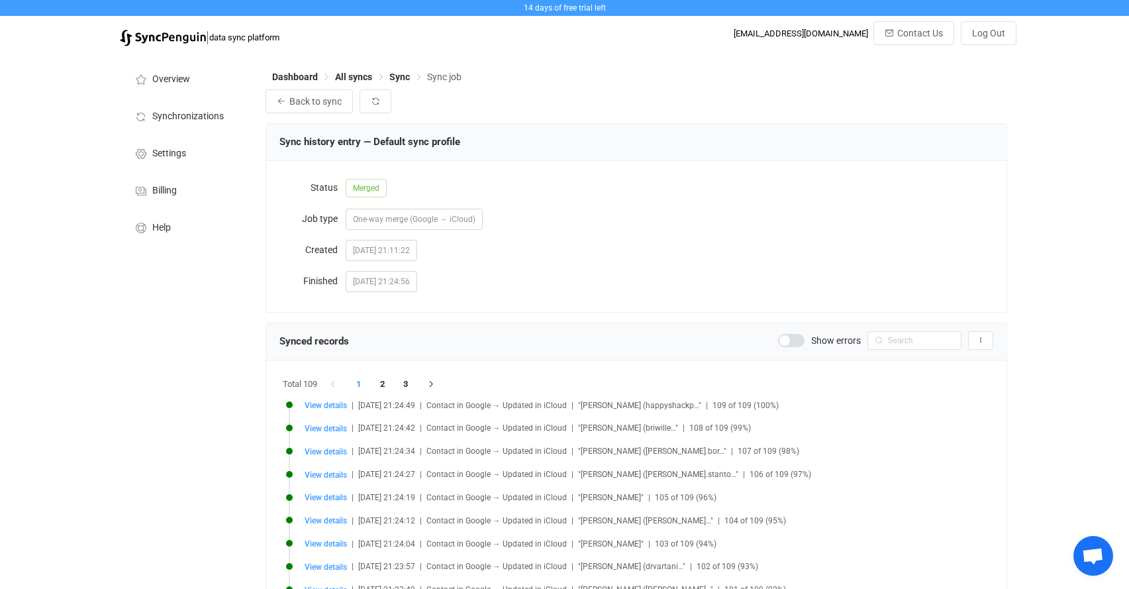
click at [426, 220] on span "One-way merge (Google → iCloud)" at bounding box center [414, 219] width 123 height 9
click at [309, 99] on span "Back to sync" at bounding box center [315, 101] width 52 height 11
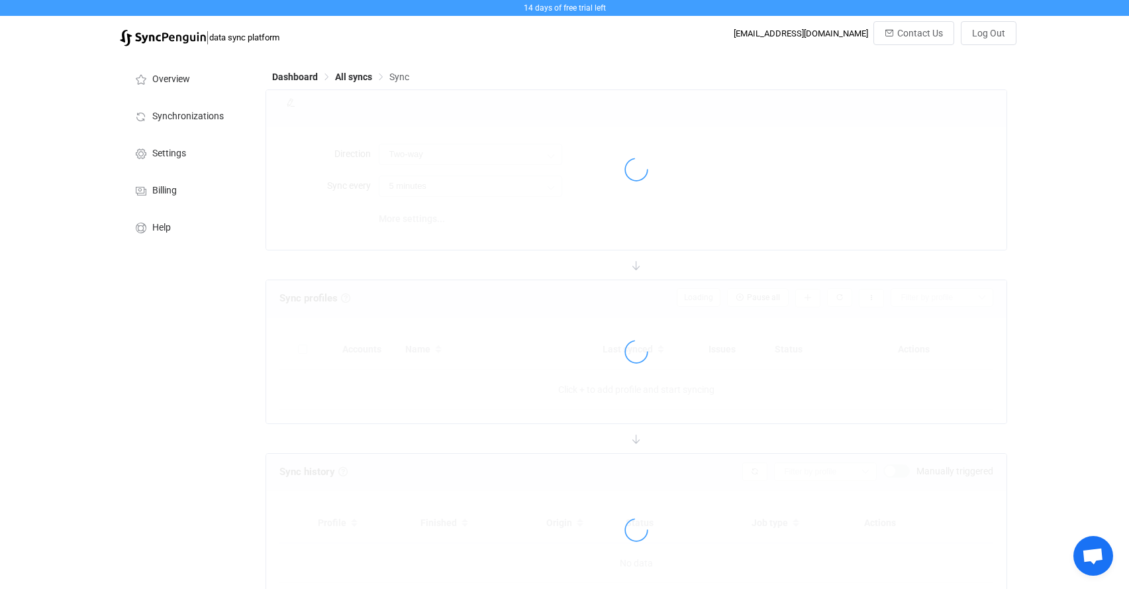
type input "iCloud → Google"
type input "10 minutes"
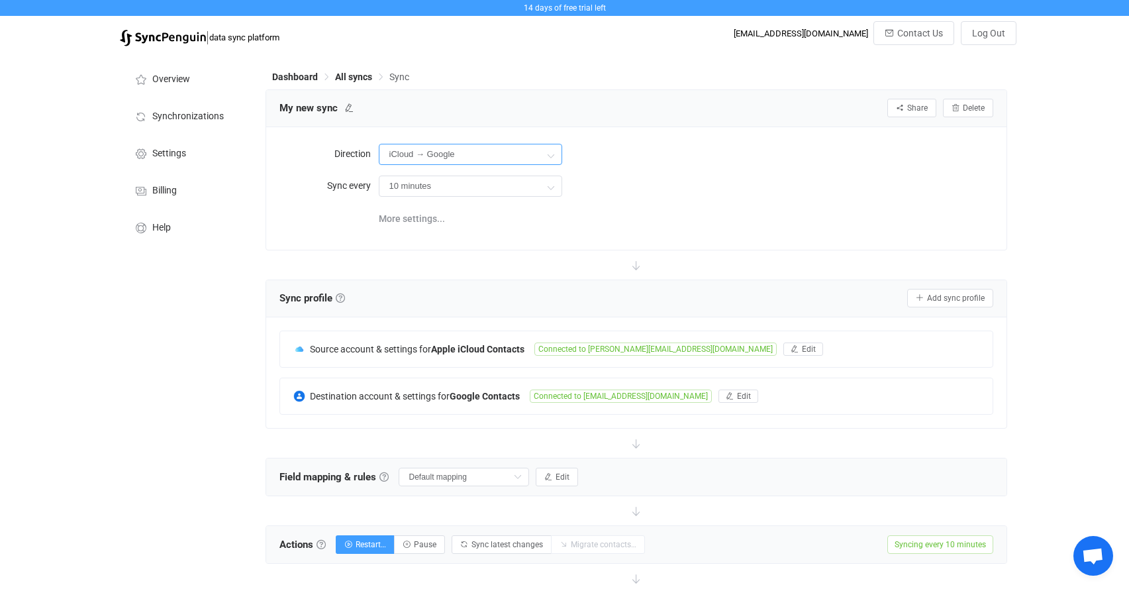
click at [460, 151] on input "iCloud → Google" at bounding box center [470, 154] width 183 height 21
click at [492, 234] on span "Google" at bounding box center [507, 236] width 30 height 11
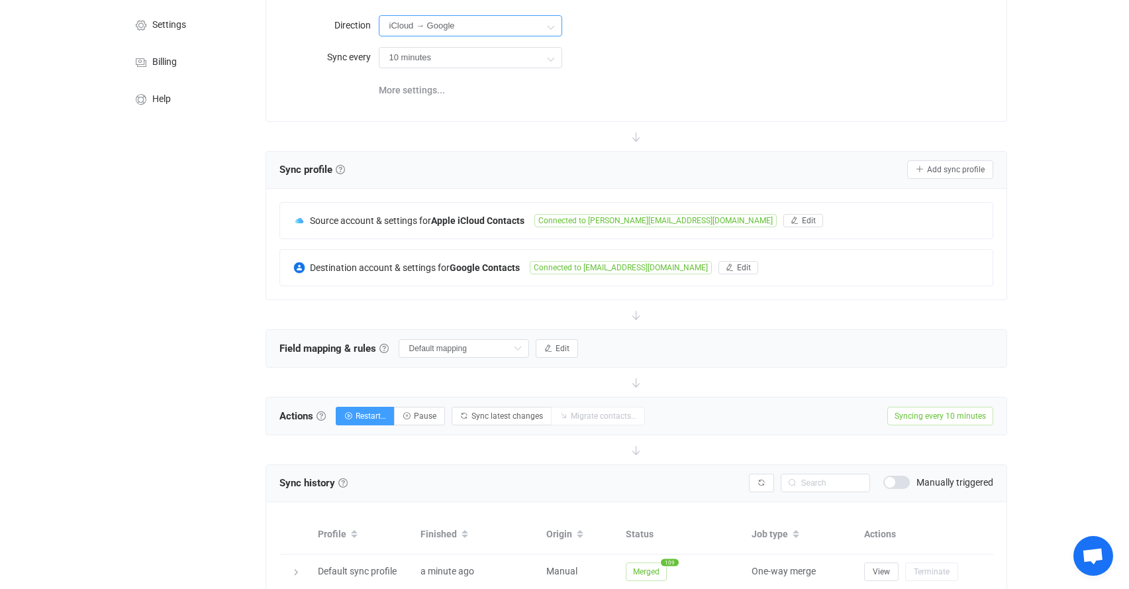
scroll to position [144, 0]
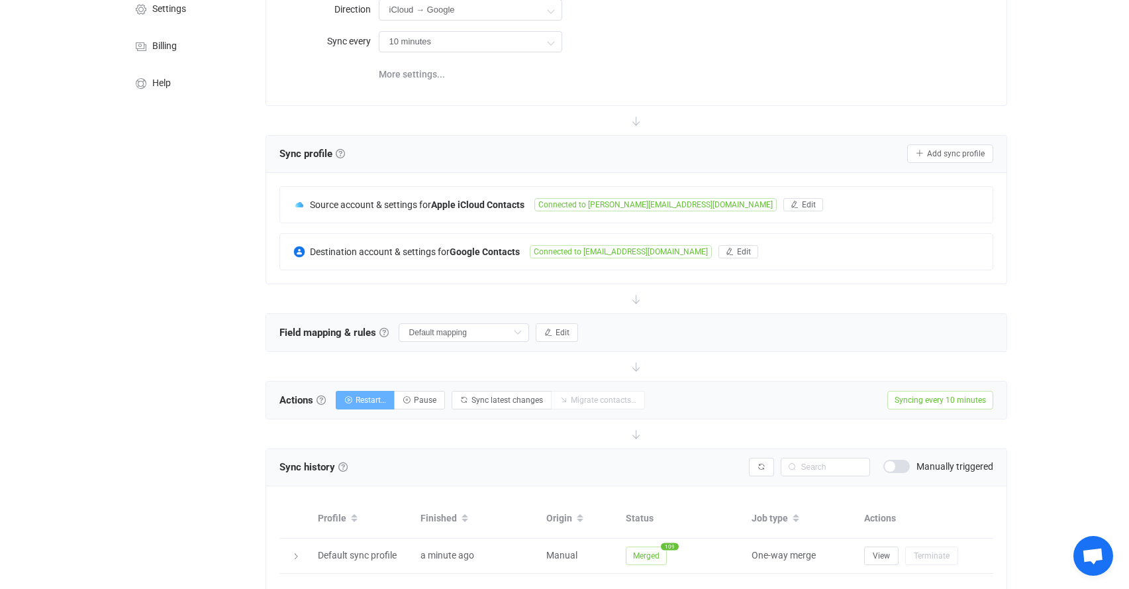
click at [368, 401] on span "Restart…" at bounding box center [371, 399] width 30 height 9
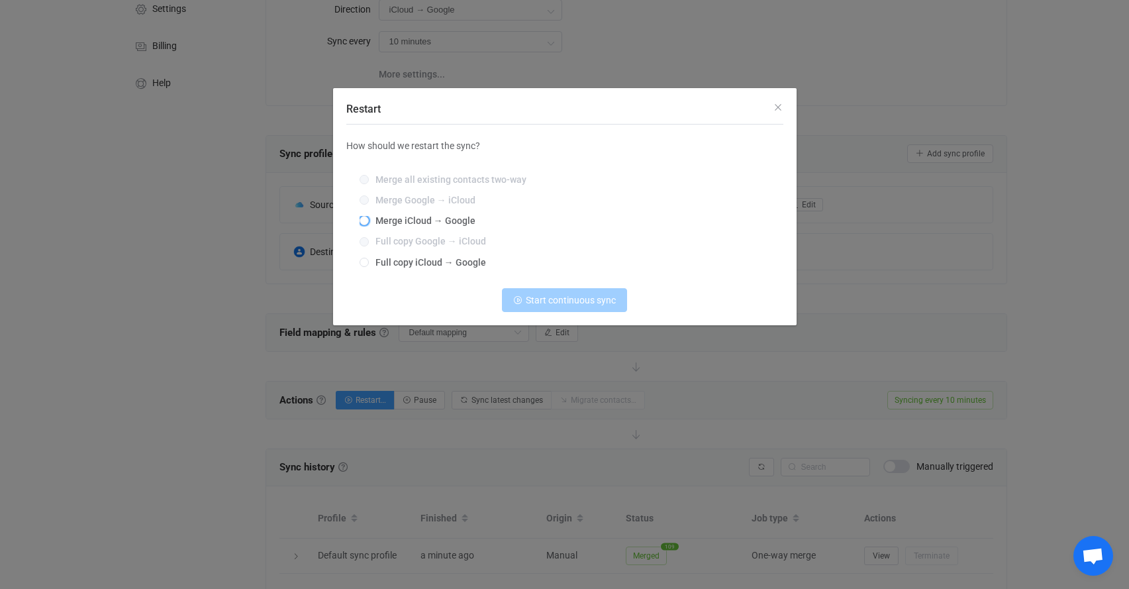
click at [403, 219] on span "Merge iCloud → Google" at bounding box center [422, 220] width 107 height 11
click at [369, 219] on input "Merge iCloud → Google" at bounding box center [364, 221] width 9 height 11
radio input "true"
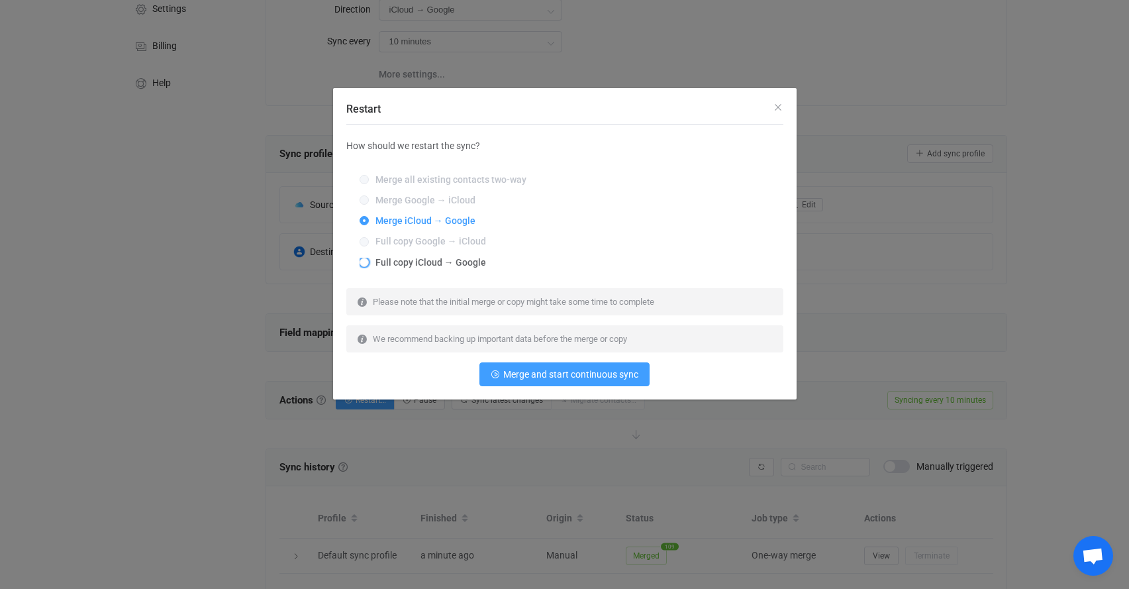
click at [419, 266] on span "Full copy iCloud → Google" at bounding box center [427, 262] width 117 height 11
click at [369, 266] on input "Full copy iCloud → Google" at bounding box center [364, 263] width 9 height 11
radio input "true"
radio input "false"
radio input "true"
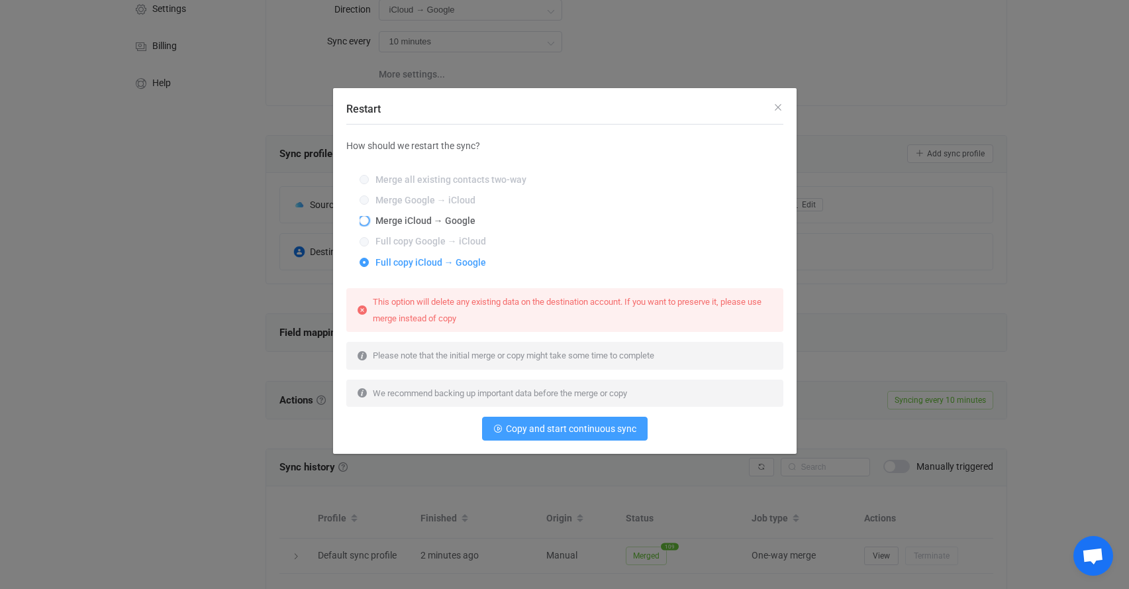
click at [377, 223] on span "Merge iCloud → Google" at bounding box center [422, 220] width 107 height 11
click at [369, 223] on input "Merge iCloud → Google" at bounding box center [364, 221] width 9 height 11
radio input "true"
radio input "false"
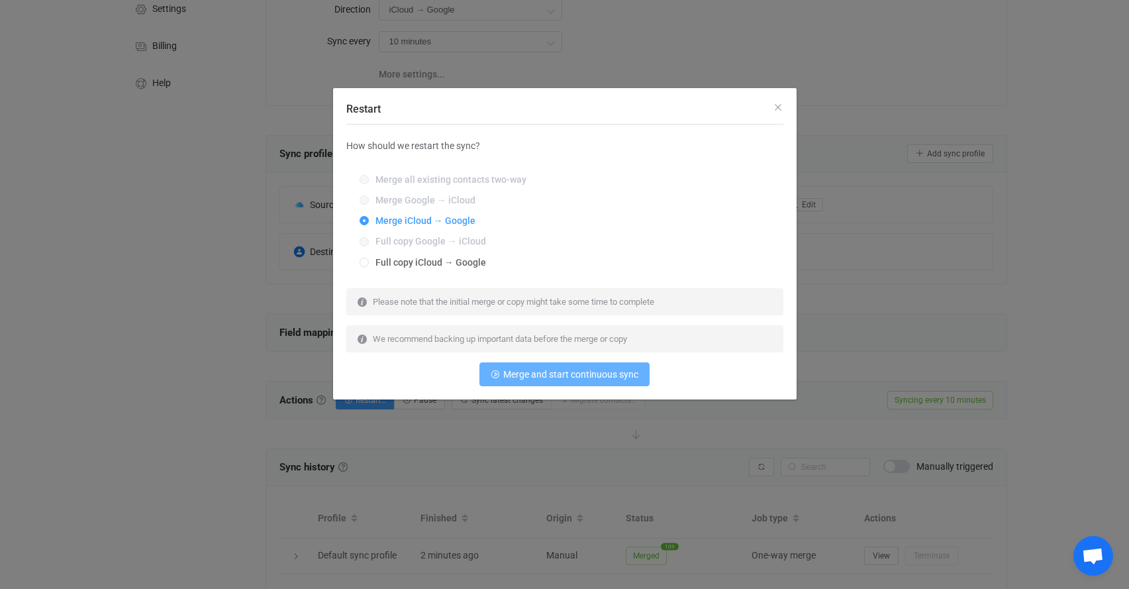
click at [543, 380] on span "Merge and start continuous sync" at bounding box center [570, 374] width 135 height 11
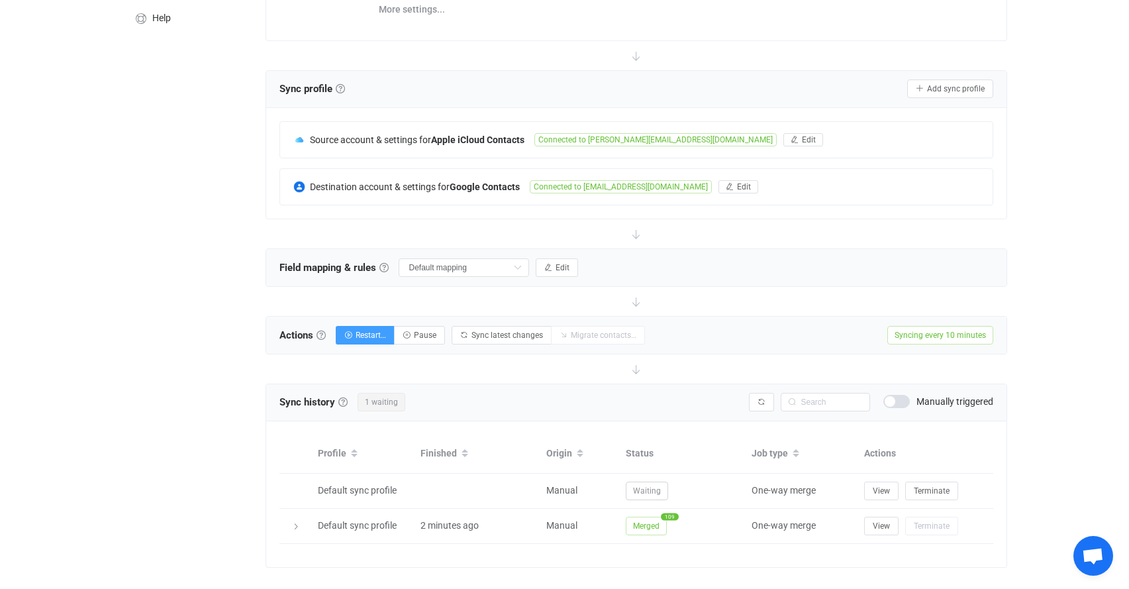
scroll to position [229, 0]
